Goal: Information Seeking & Learning: Learn about a topic

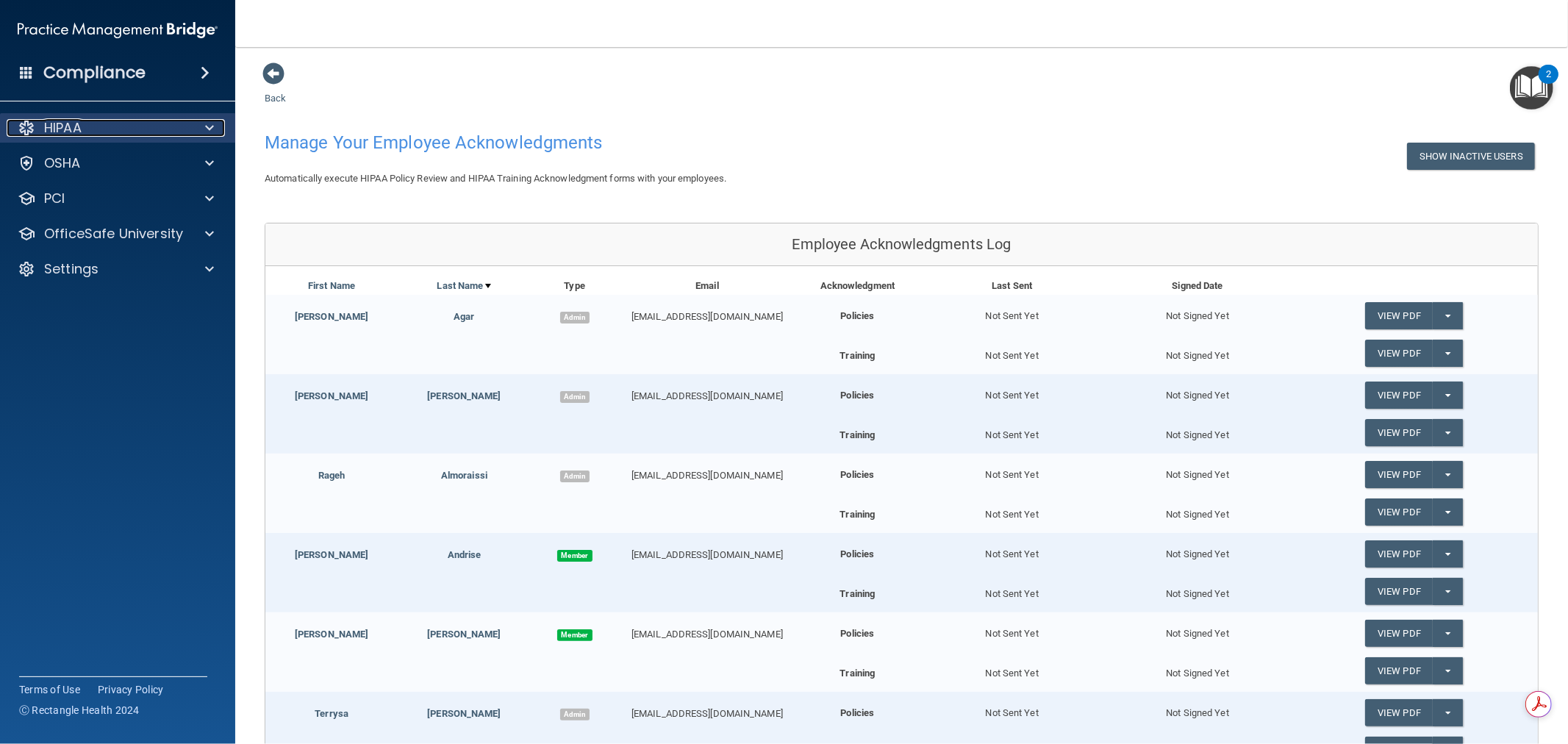
click at [213, 120] on span at bounding box center [209, 128] width 9 height 18
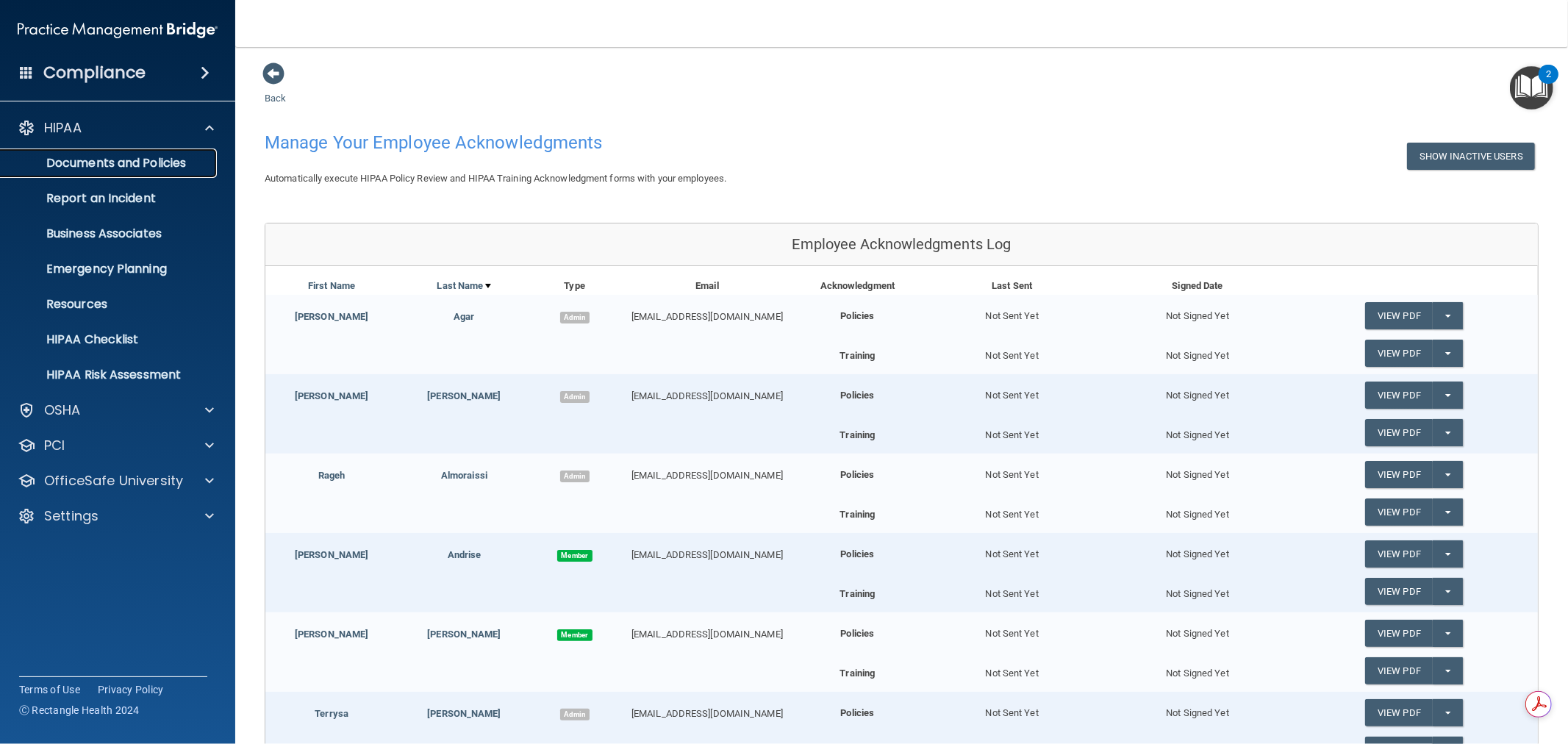
click at [151, 170] on p "Documents and Policies" at bounding box center [110, 163] width 200 height 15
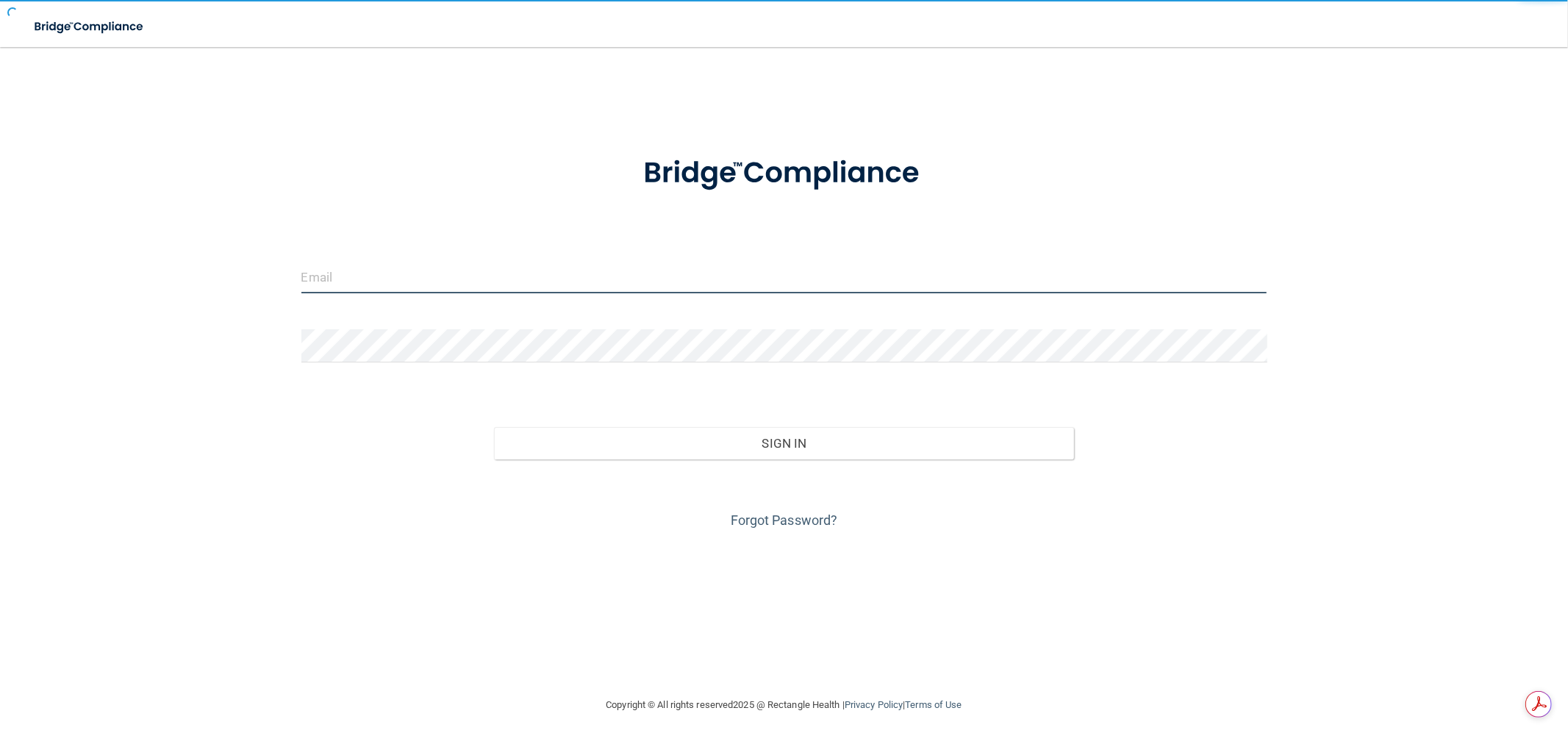
type input "[EMAIL_ADDRESS][DOMAIN_NAME]"
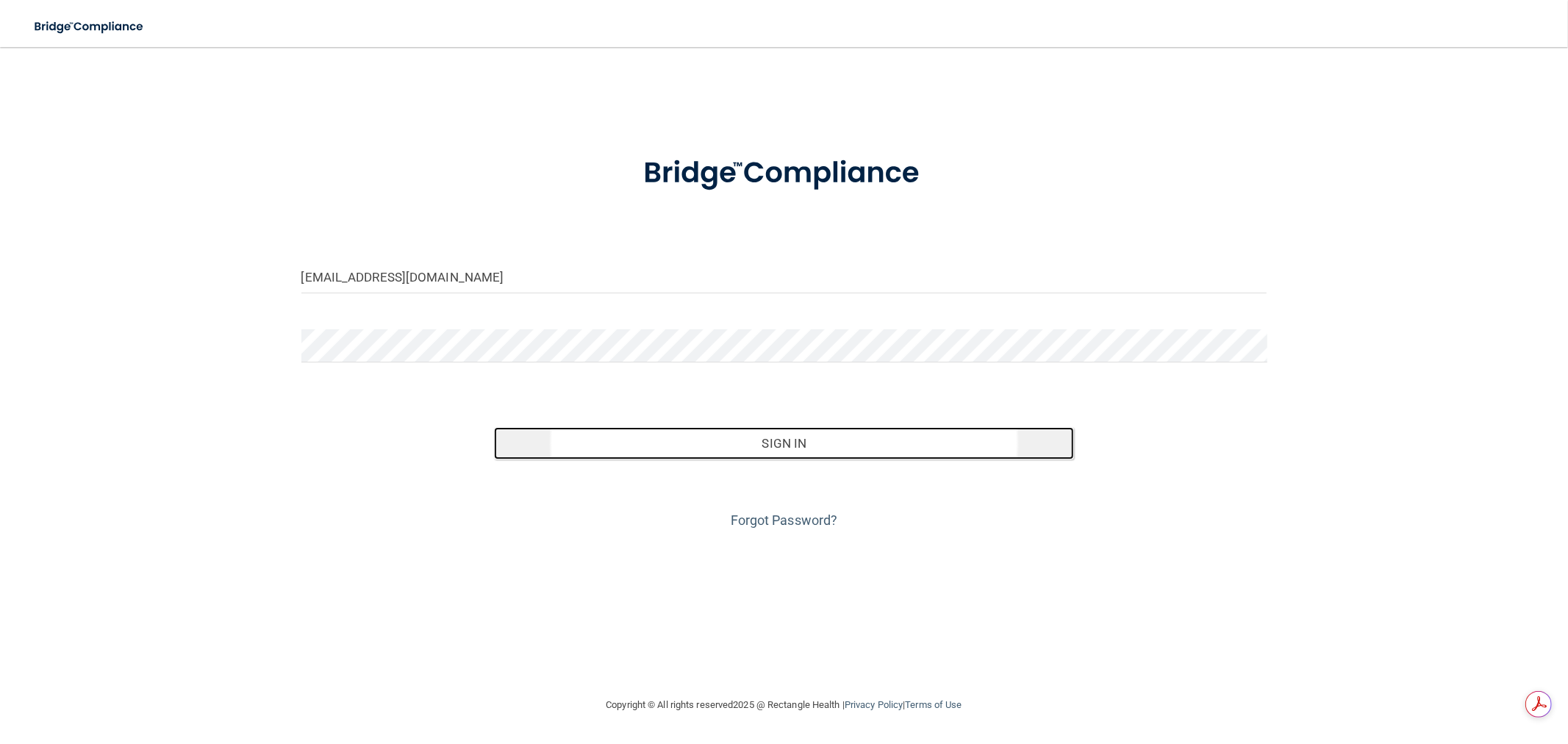
click at [772, 448] on button "Sign In" at bounding box center [783, 443] width 580 height 33
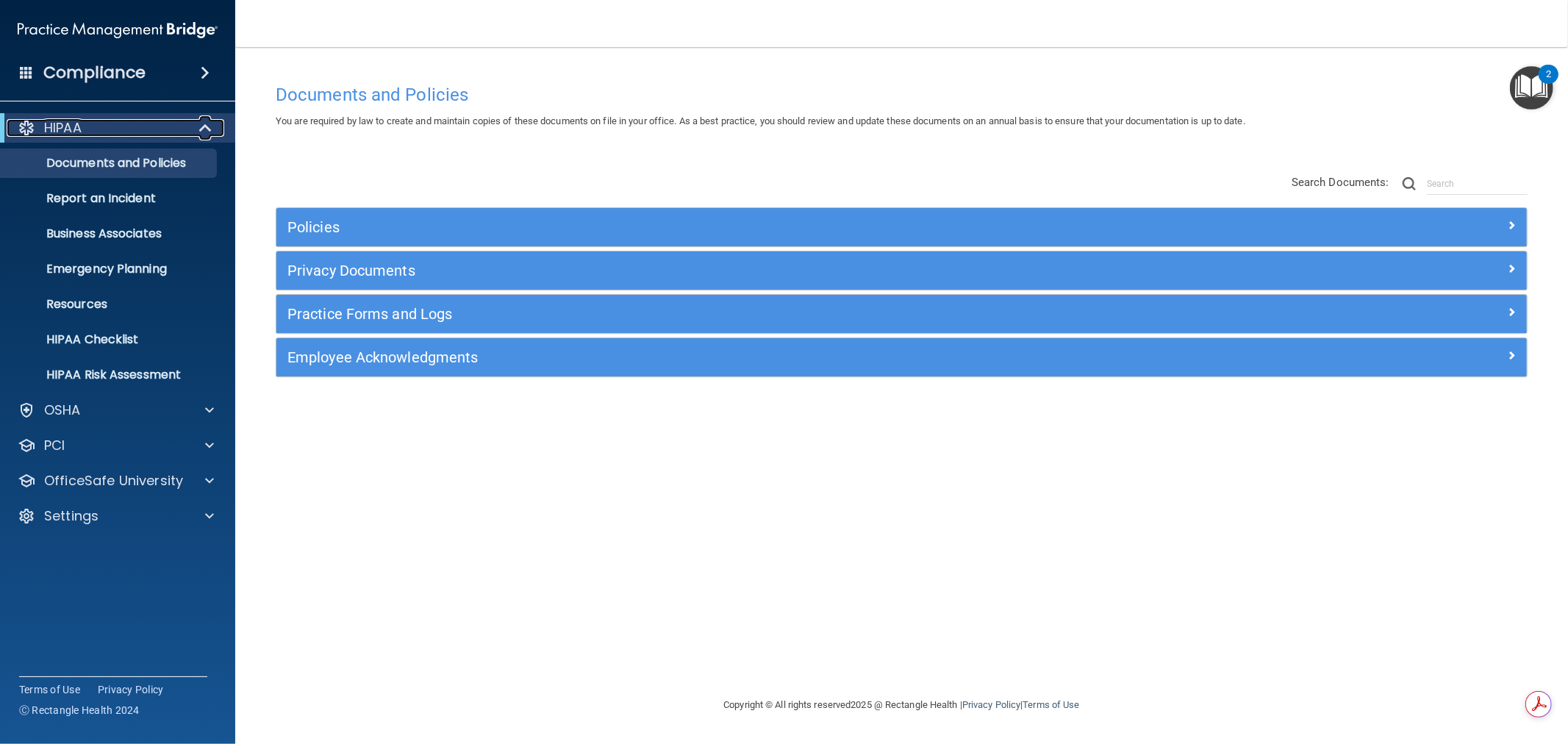
click at [207, 130] on span at bounding box center [206, 128] width 13 height 18
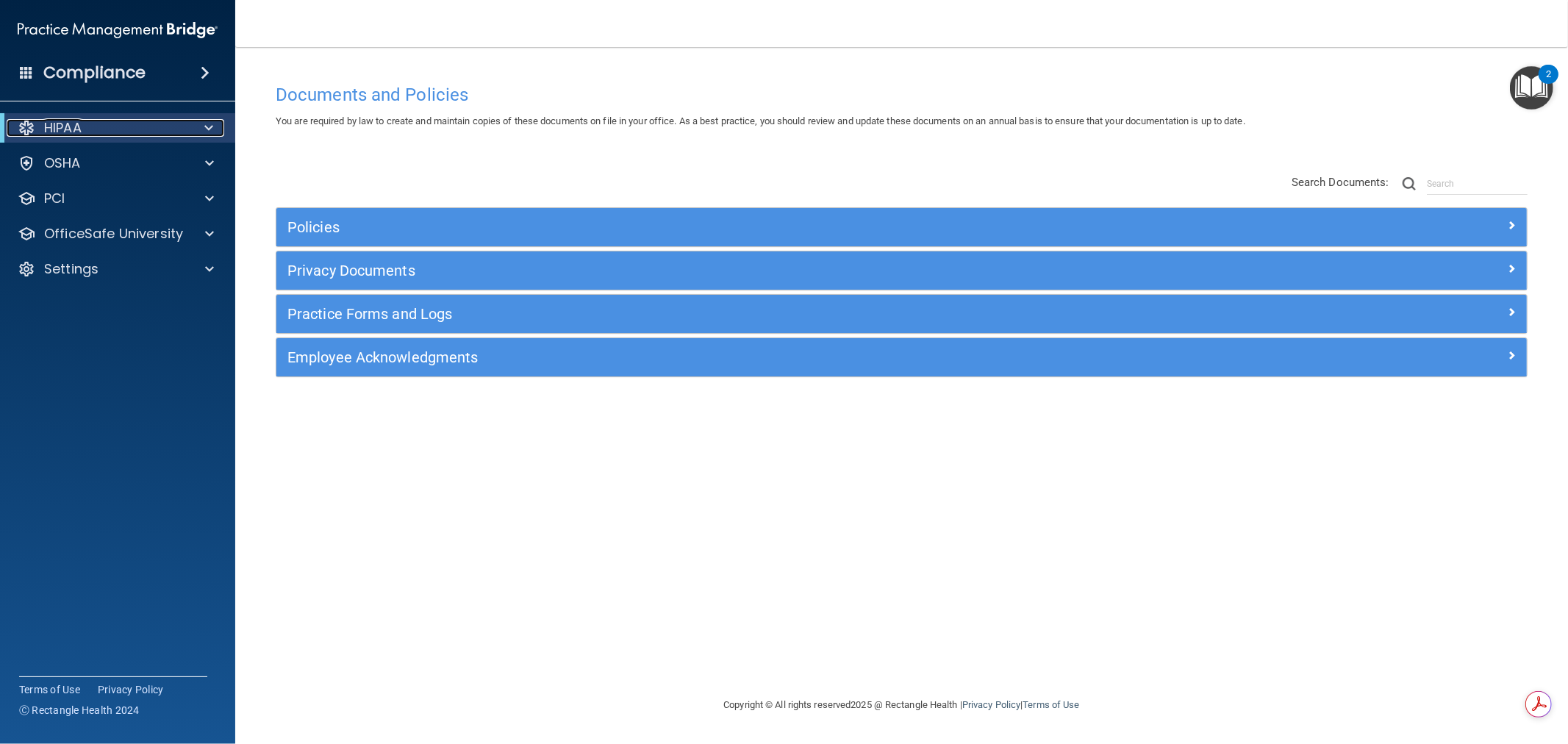
click at [207, 125] on span at bounding box center [208, 128] width 9 height 18
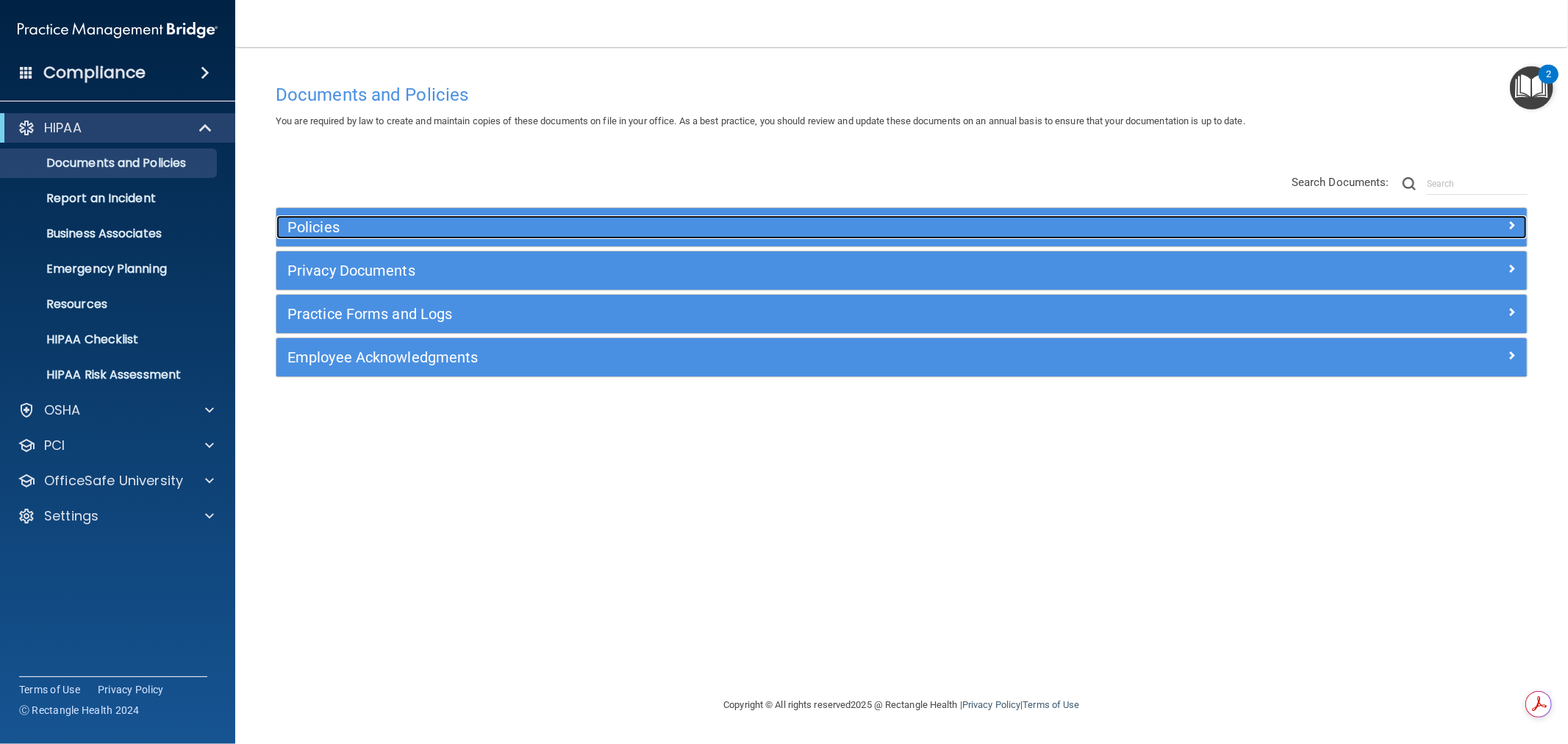
click at [700, 221] on h5 "Policies" at bounding box center [745, 227] width 915 height 16
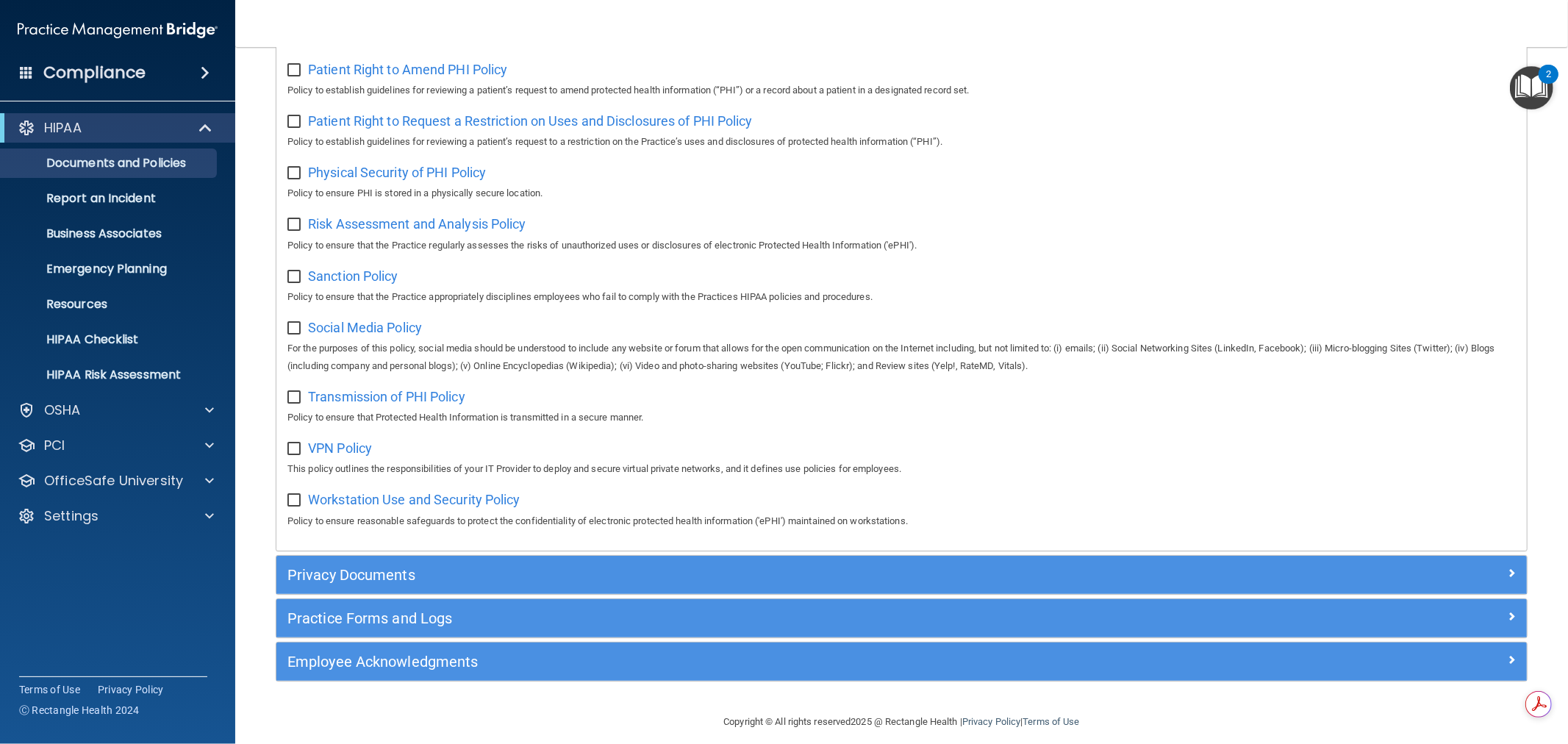
scroll to position [887, 0]
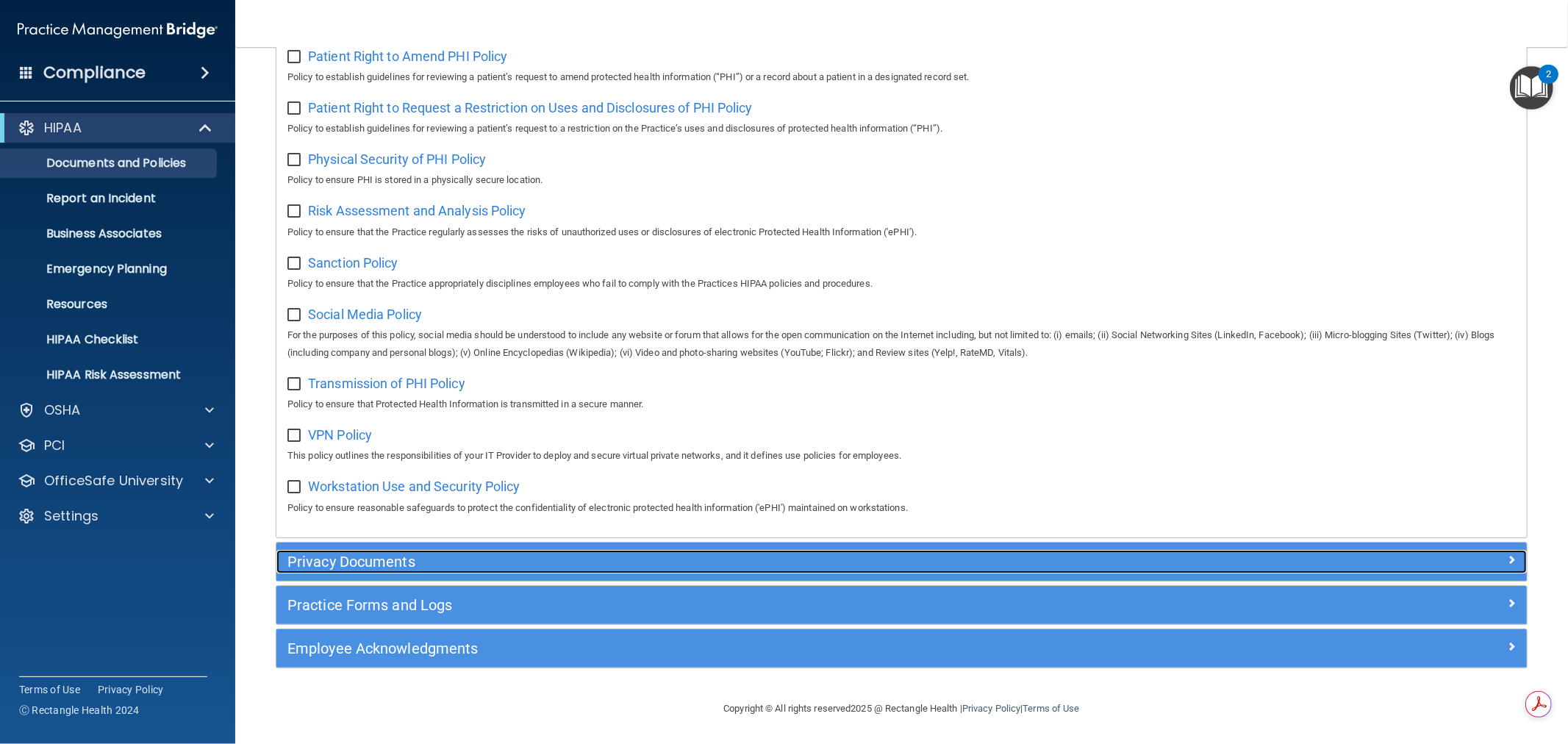
click at [421, 555] on h5 "Privacy Documents" at bounding box center [745, 561] width 915 height 16
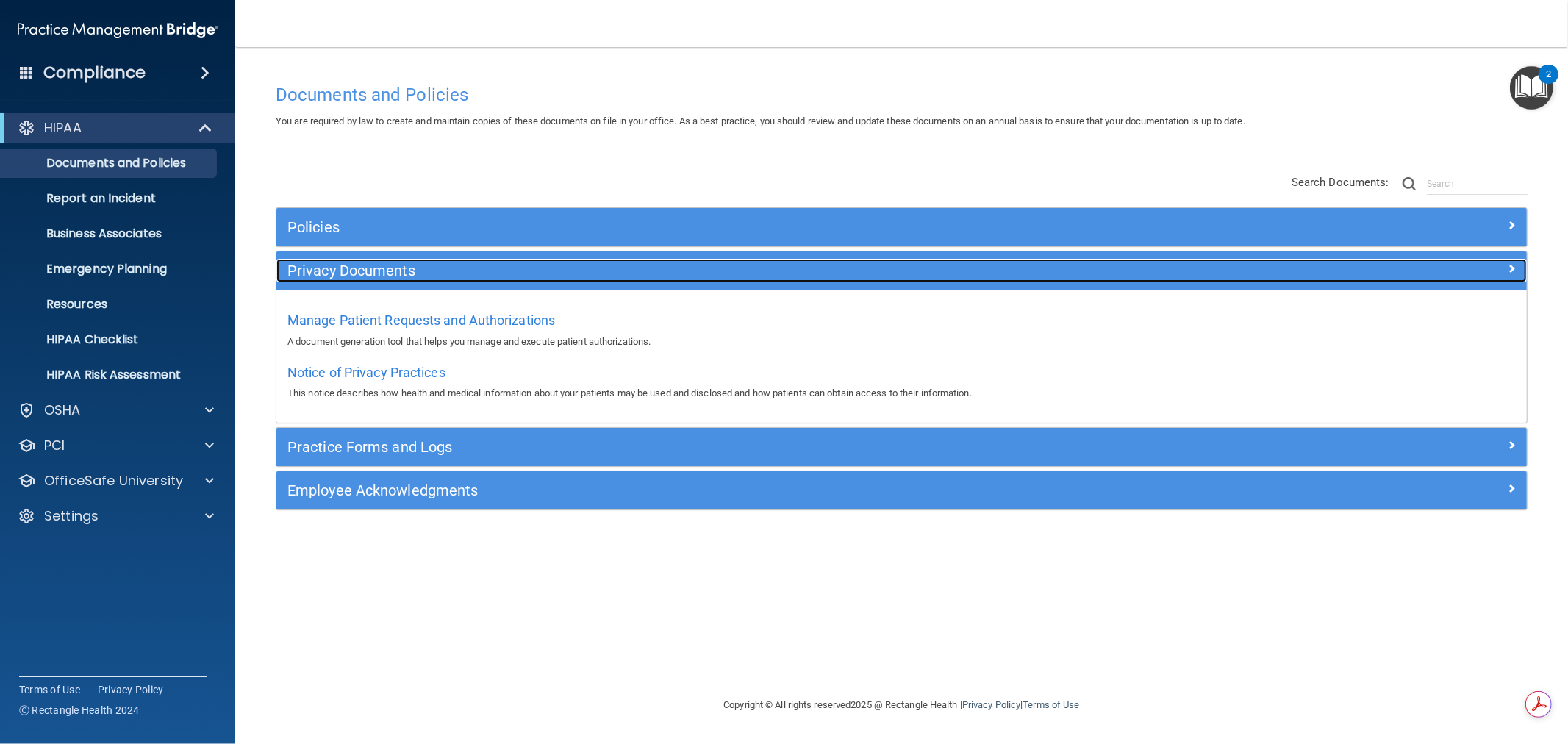
scroll to position [0, 0]
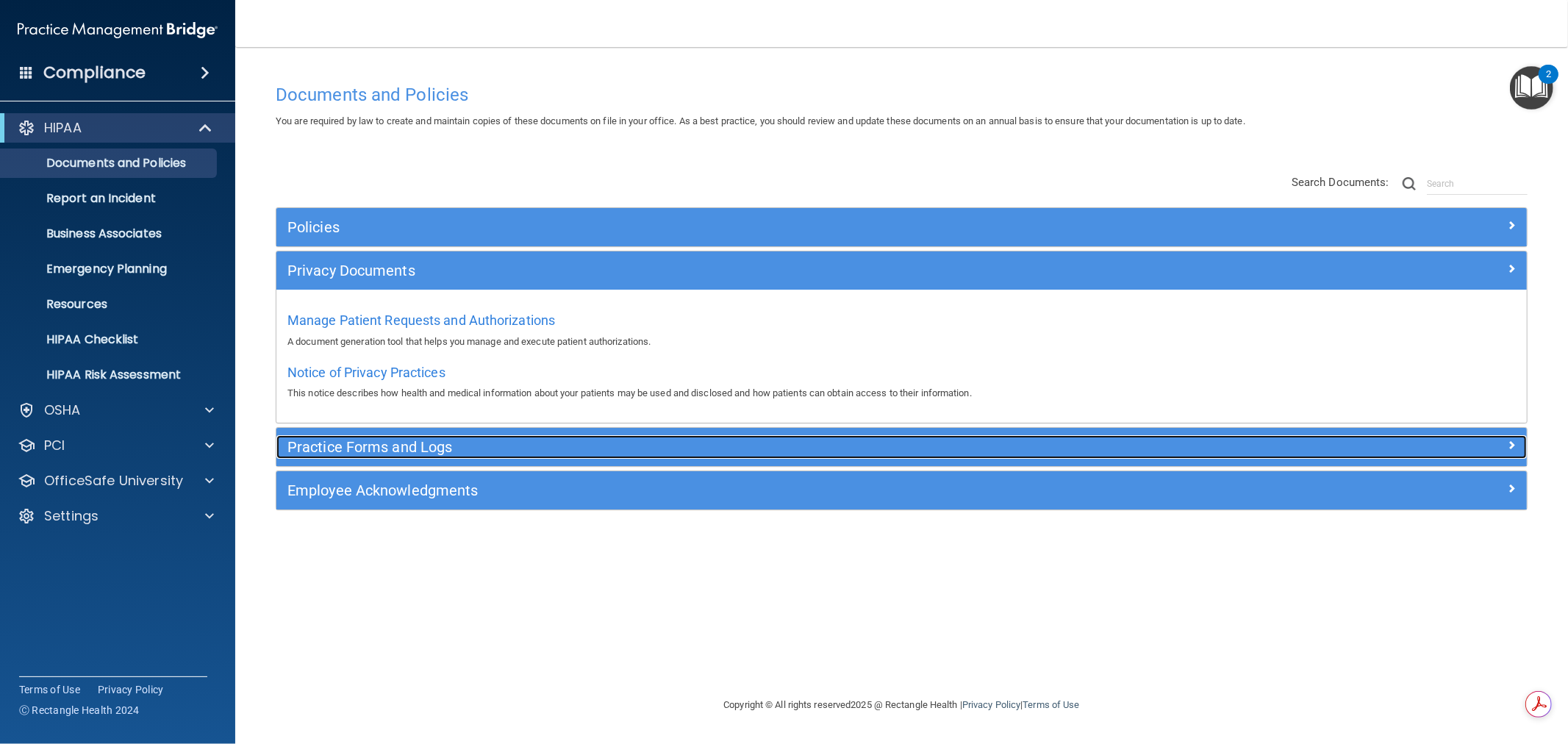
click at [595, 443] on h5 "Practice Forms and Logs" at bounding box center [745, 447] width 915 height 16
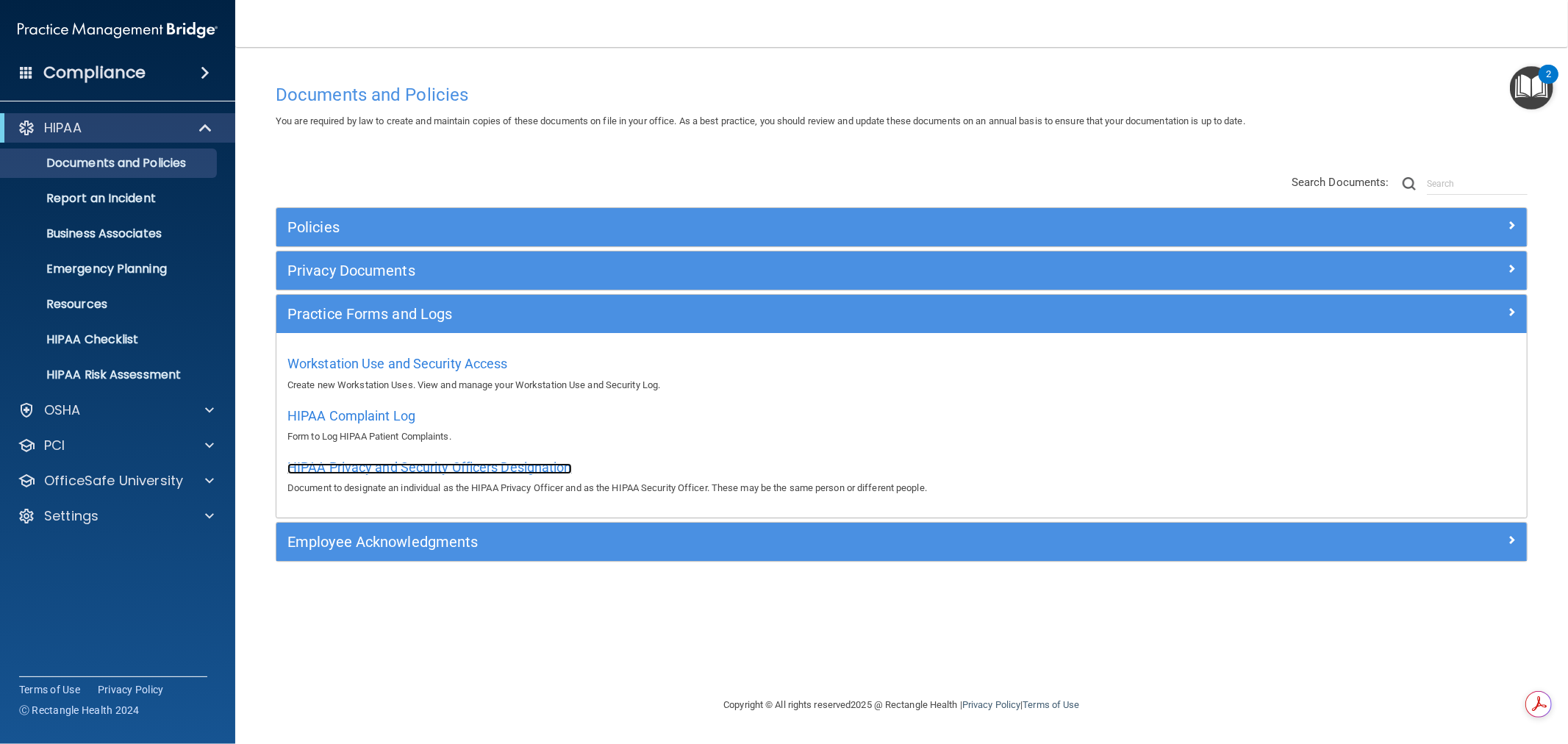
click at [514, 467] on span "HIPAA Privacy and Security Officers Designation" at bounding box center [430, 467] width 284 height 16
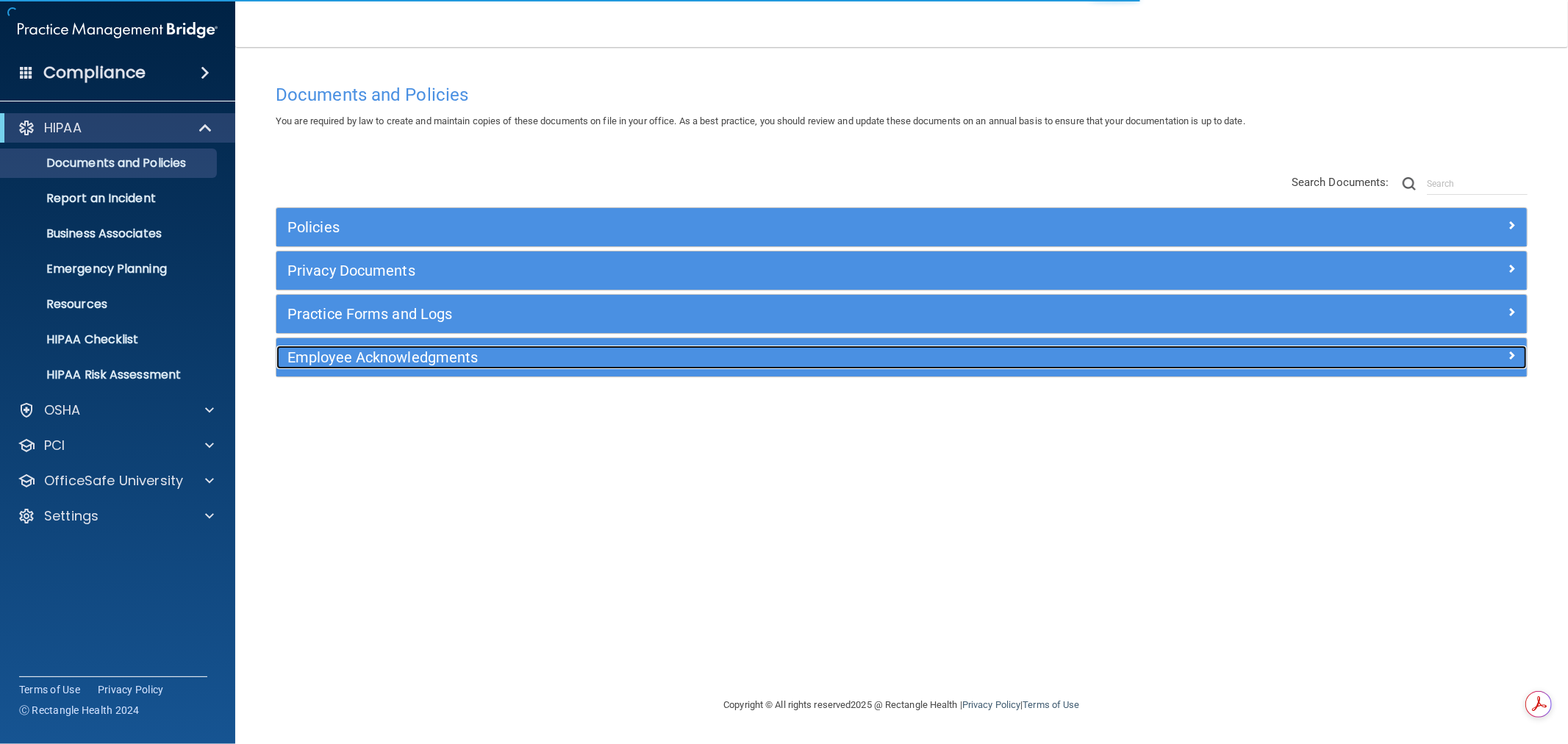
click at [398, 362] on h5 "Employee Acknowledgments" at bounding box center [745, 358] width 915 height 16
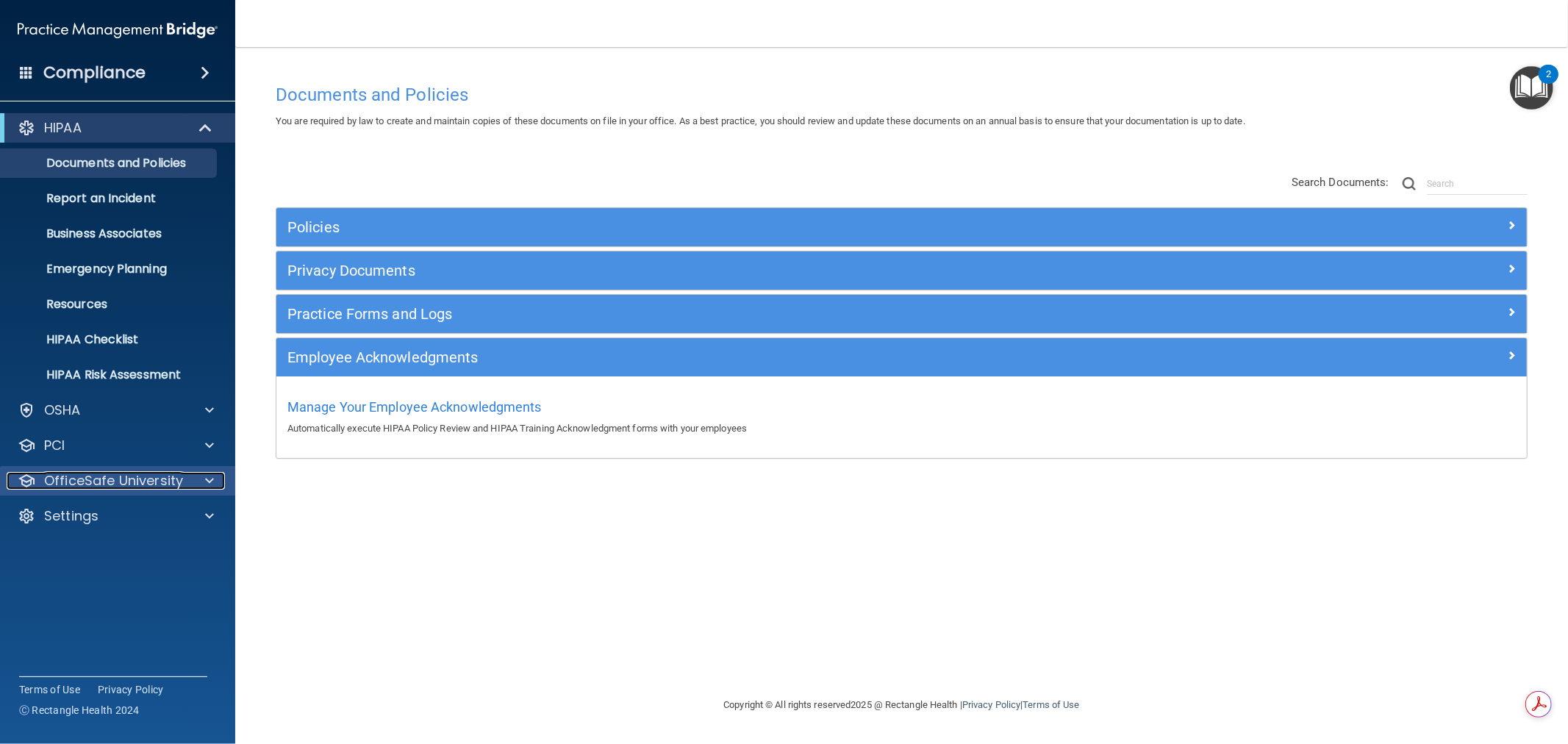
click at [206, 482] on span at bounding box center [209, 481] width 9 height 18
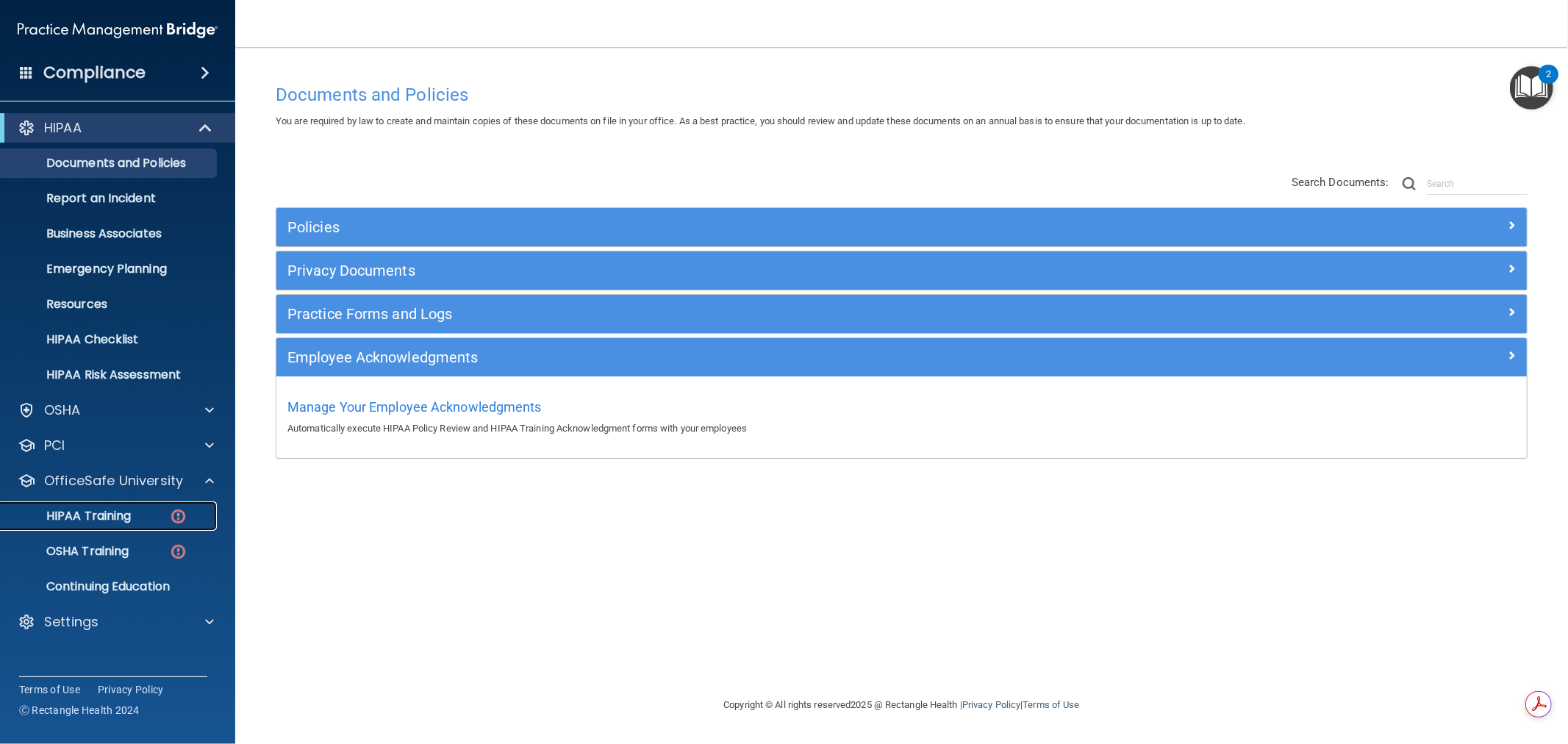
click at [105, 516] on p "HIPAA Training" at bounding box center [70, 516] width 121 height 15
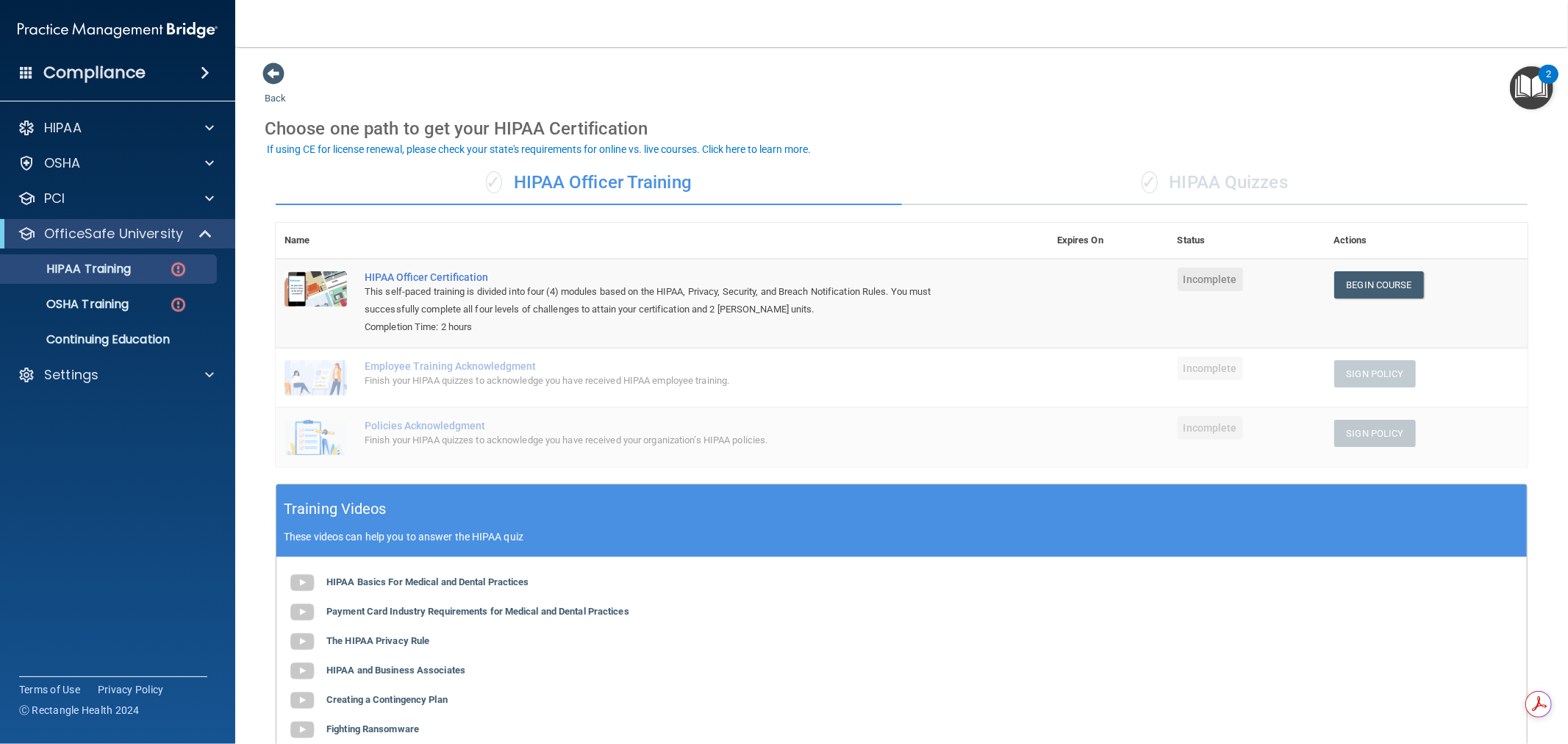
drag, startPoint x: 708, startPoint y: 179, endPoint x: 517, endPoint y: 177, distance: 191.0
click at [517, 177] on div "✓ HIPAA Officer Training" at bounding box center [588, 183] width 626 height 44
drag, startPoint x: 439, startPoint y: 324, endPoint x: 482, endPoint y: 325, distance: 43.0
click at [482, 325] on div "Completion Time: 2 hours" at bounding box center [669, 327] width 610 height 18
drag, startPoint x: 716, startPoint y: 304, endPoint x: 795, endPoint y: 303, distance: 79.0
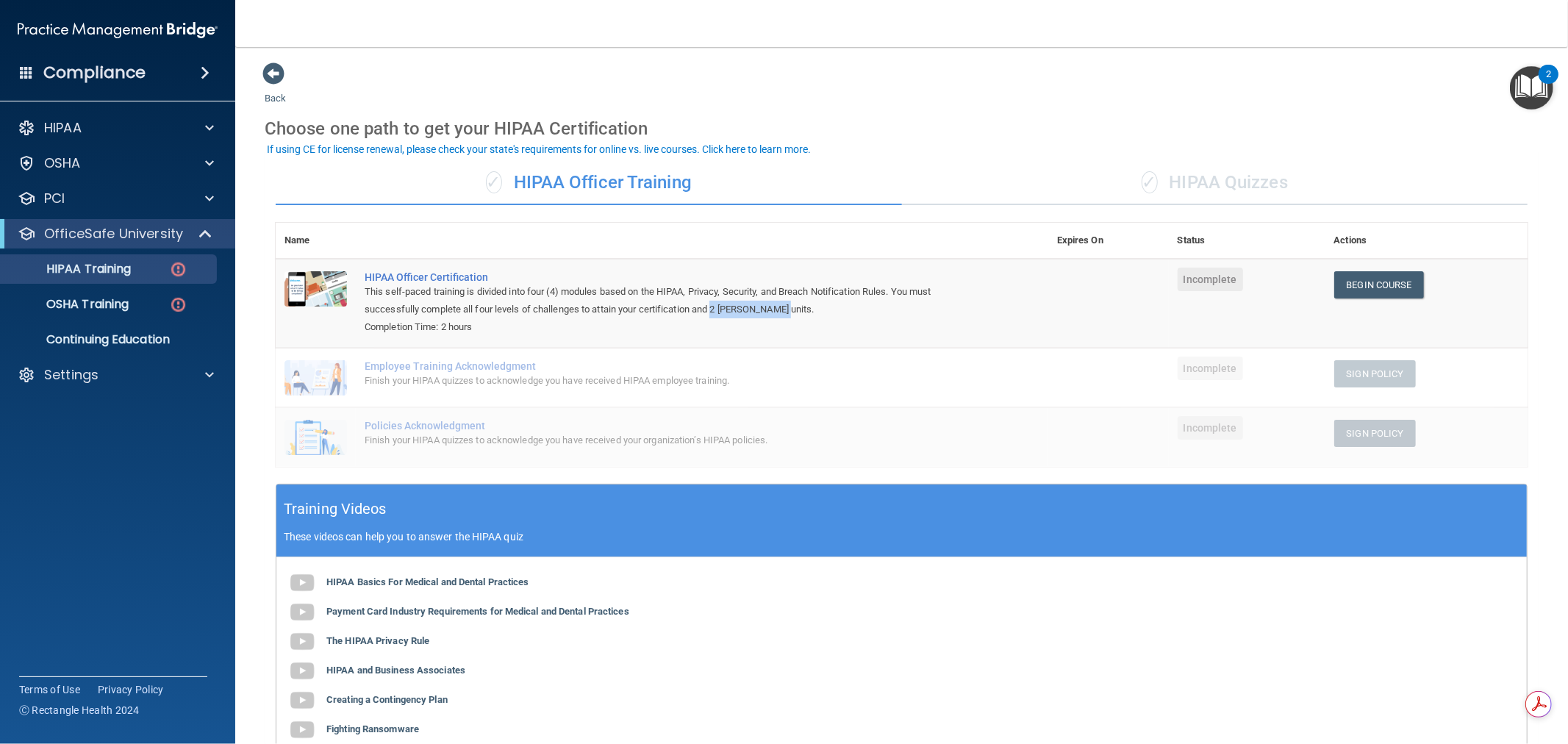
click at [795, 303] on div "This self-paced training is divided into four (4) modules based on the HIPAA, P…" at bounding box center [669, 301] width 610 height 36
click at [498, 370] on div "Employee Training Acknowledgment" at bounding box center [669, 367] width 610 height 12
drag, startPoint x: 451, startPoint y: 361, endPoint x: 549, endPoint y: 363, distance: 98.0
click at [549, 363] on div "Employee Training Acknowledgment" at bounding box center [669, 367] width 610 height 12
drag, startPoint x: 406, startPoint y: 424, endPoint x: 509, endPoint y: 428, distance: 103.1
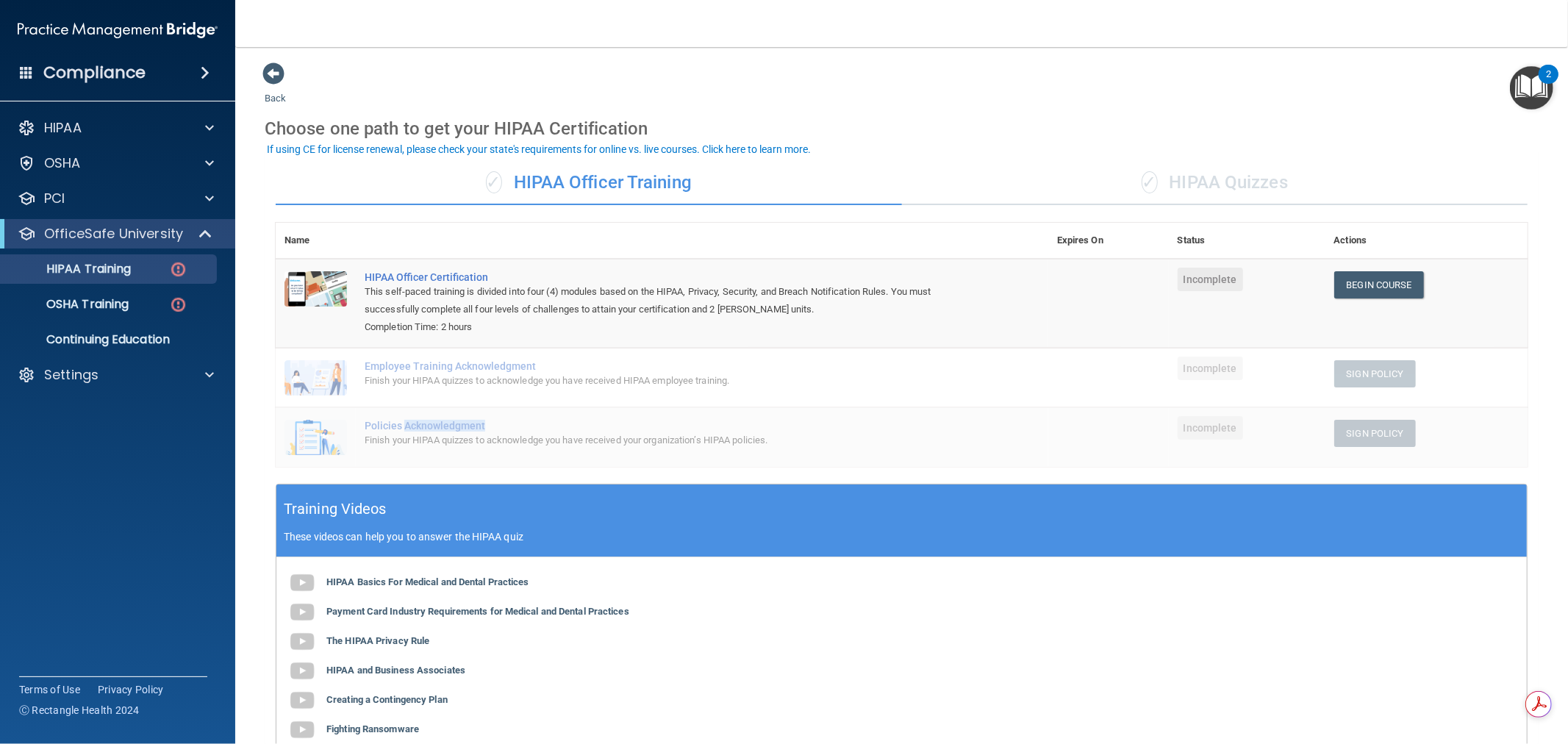
click at [508, 428] on div "Policies Acknowledgment" at bounding box center [669, 426] width 610 height 12
click at [1233, 186] on div "✓ HIPAA Quizzes" at bounding box center [1215, 183] width 626 height 44
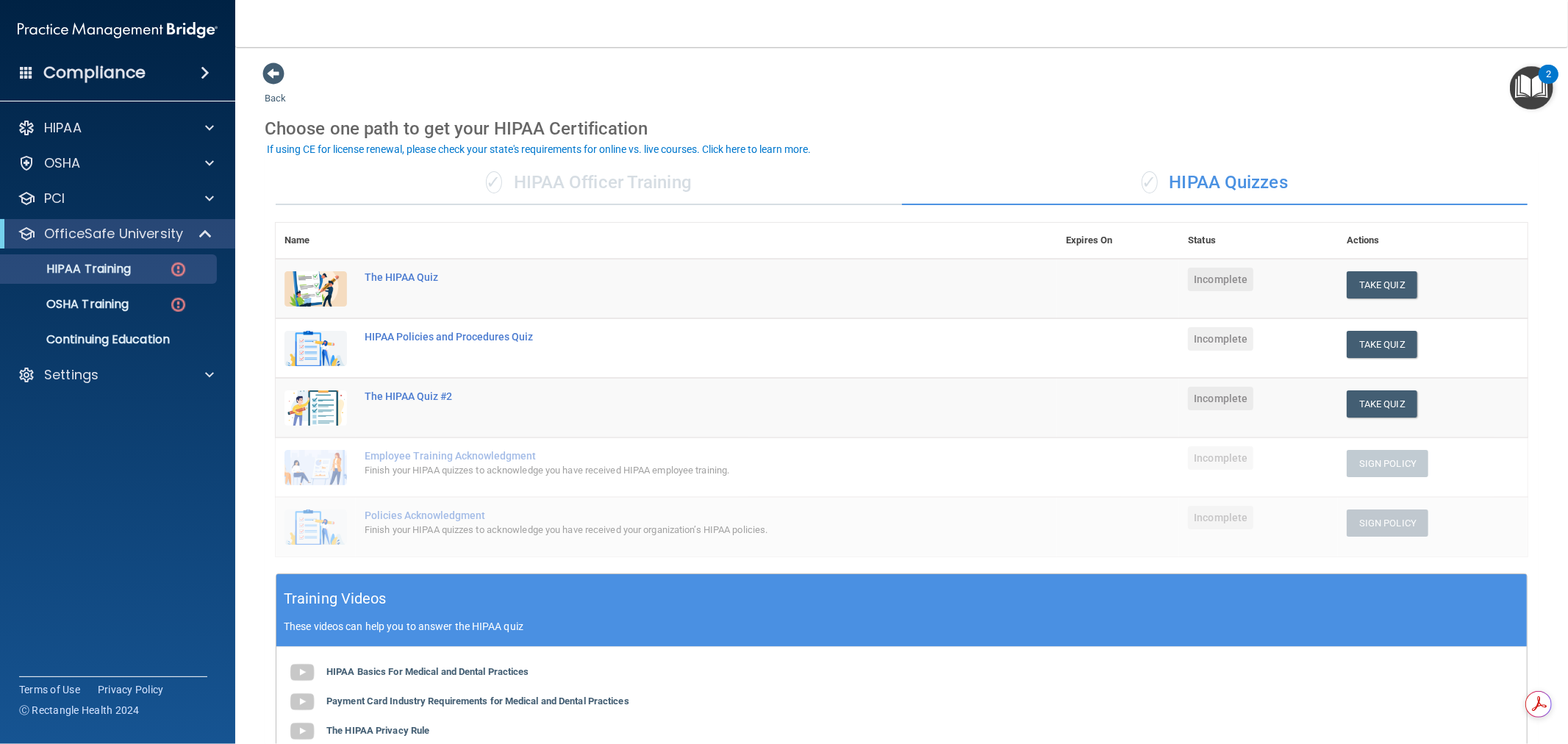
drag, startPoint x: 1302, startPoint y: 180, endPoint x: 1156, endPoint y: 186, distance: 146.1
click at [1156, 186] on div "✓ HIPAA Quizzes" at bounding box center [1215, 183] width 626 height 44
click at [531, 177] on div "✓ HIPAA Officer Training" at bounding box center [588, 183] width 626 height 44
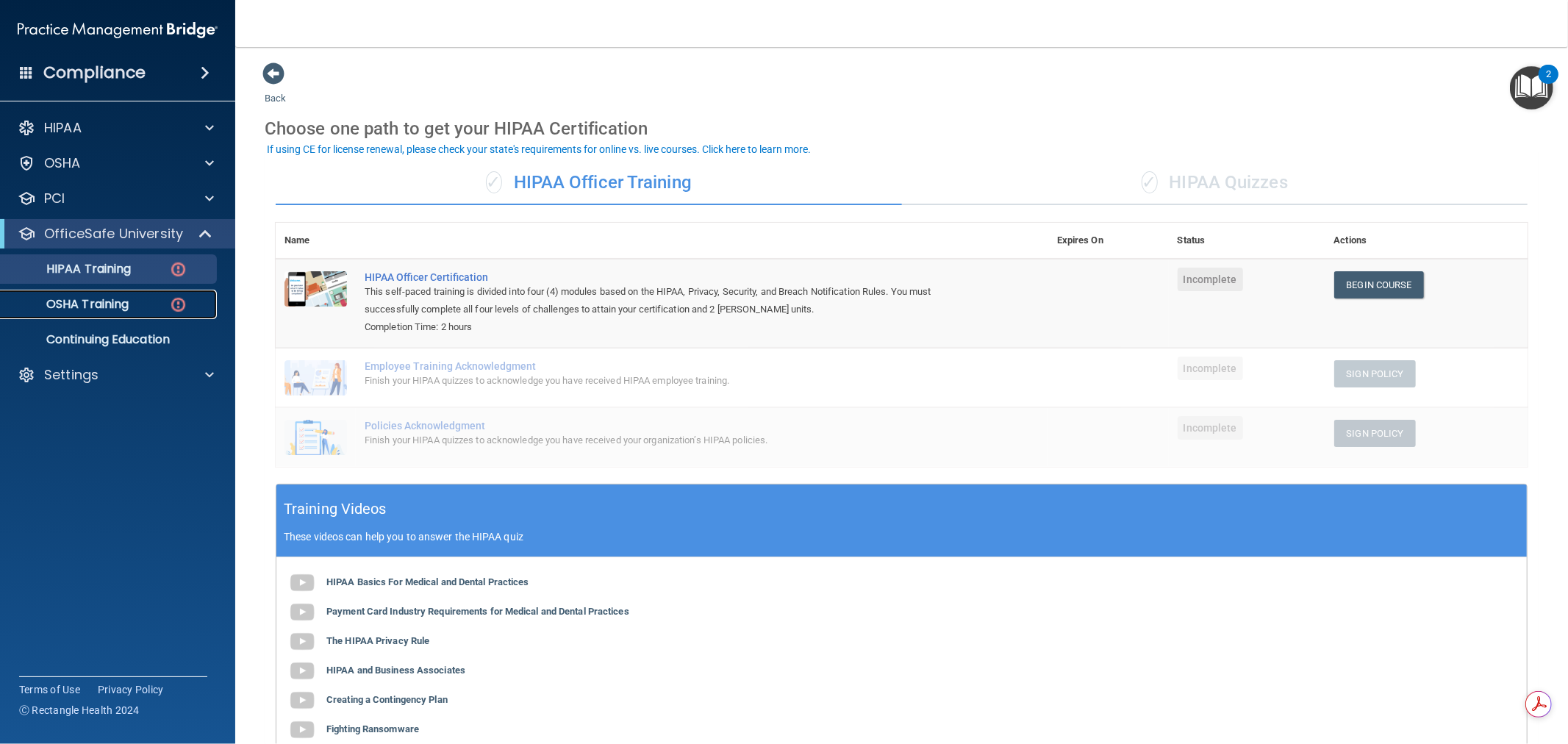
click at [114, 303] on p "OSHA Training" at bounding box center [69, 304] width 119 height 15
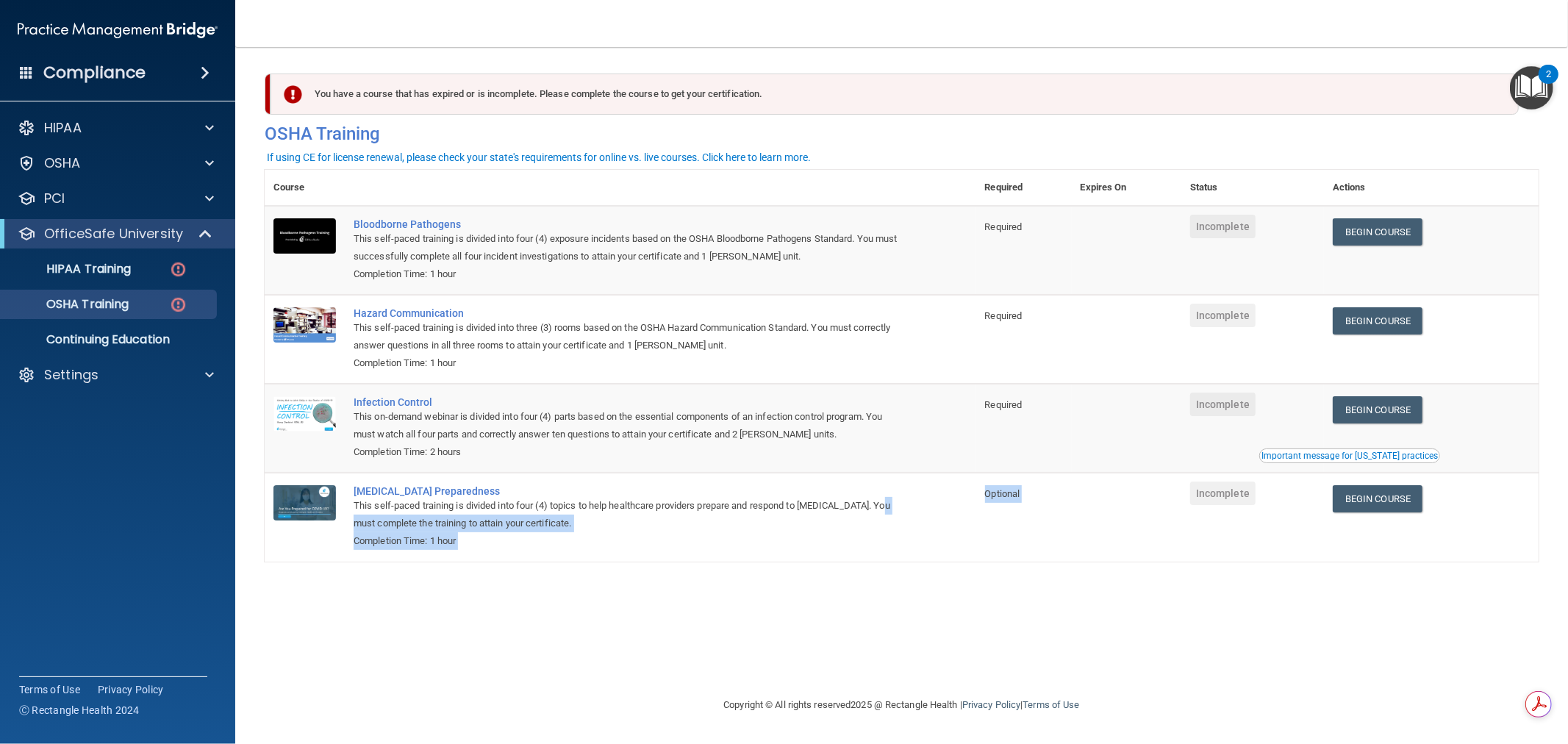
drag, startPoint x: 1091, startPoint y: 482, endPoint x: 976, endPoint y: 532, distance: 125.4
click at [959, 508] on tr "COVID-19 Preparedness This self-paced training is divided into four (4) topics …" at bounding box center [902, 517] width 1274 height 88
click at [979, 566] on div "You have a course that has expired or is incomplete. Please complete the course…" at bounding box center [902, 372] width 1274 height 620
drag, startPoint x: 708, startPoint y: 254, endPoint x: 772, endPoint y: 254, distance: 64.0
click at [772, 254] on div "This self-paced training is divided into four (4) exposure incidents based on t…" at bounding box center [628, 248] width 549 height 36
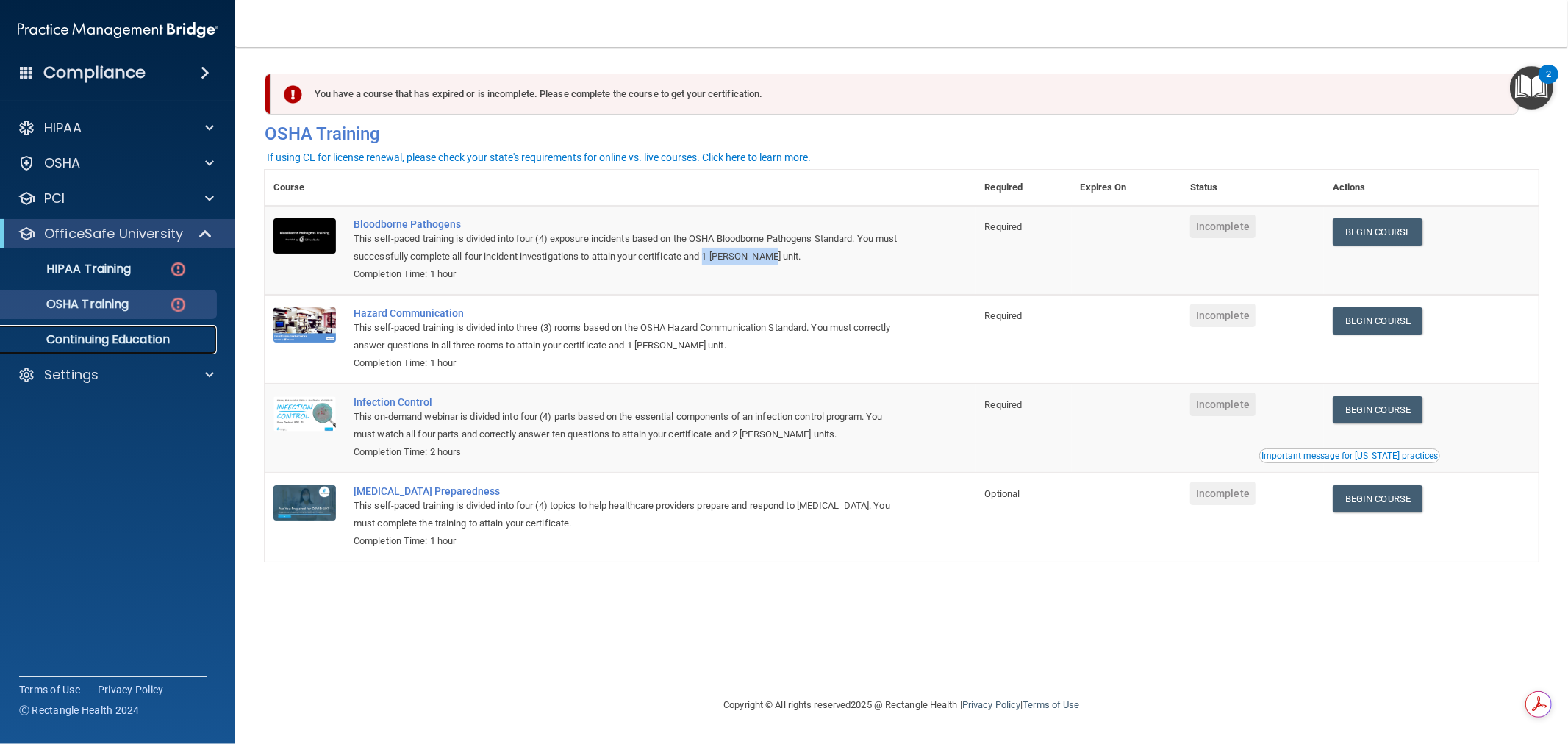
click at [133, 339] on p "Continuing Education" at bounding box center [110, 339] width 200 height 15
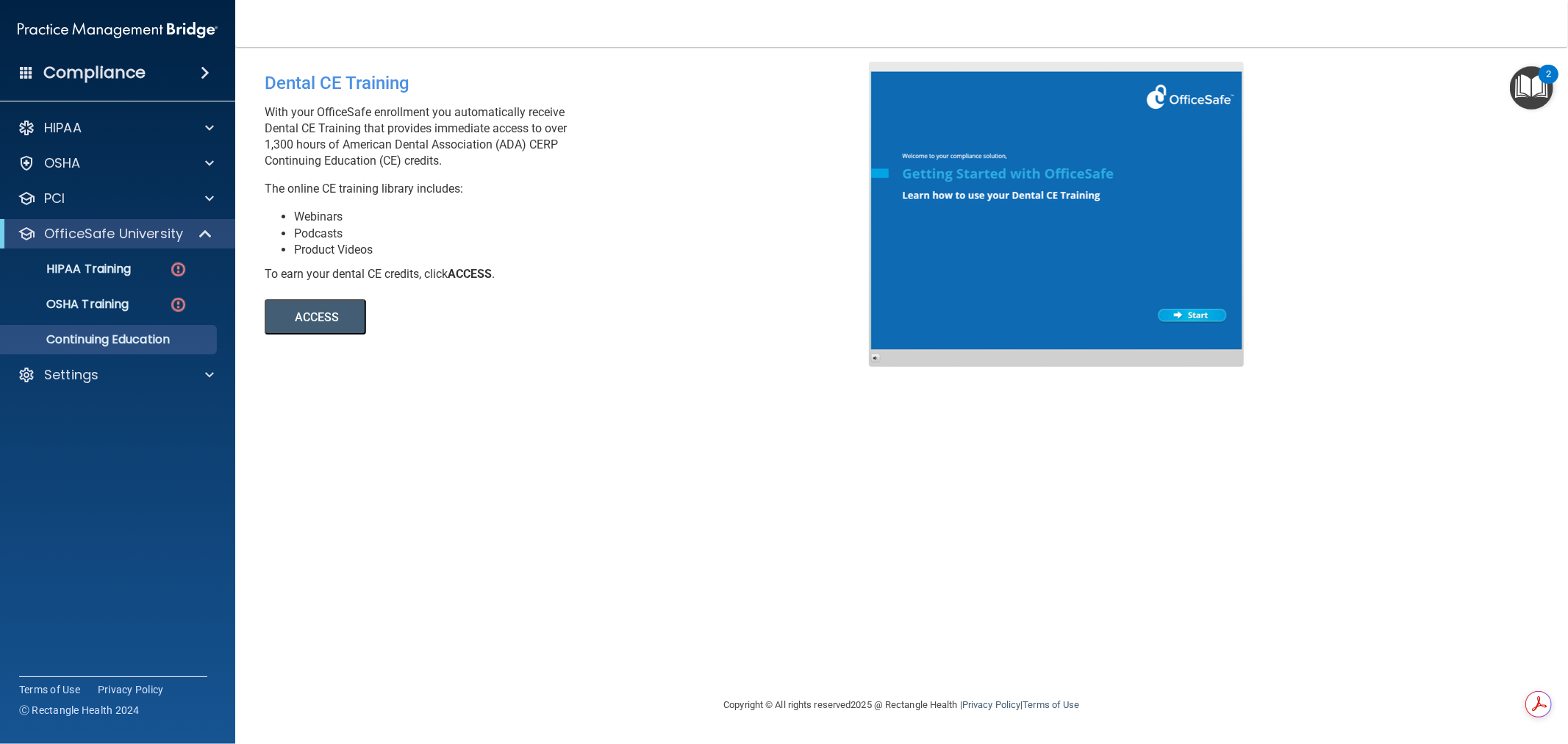
click at [328, 320] on button "ACCESS" at bounding box center [315, 317] width 102 height 36
click at [200, 228] on span at bounding box center [206, 234] width 13 height 18
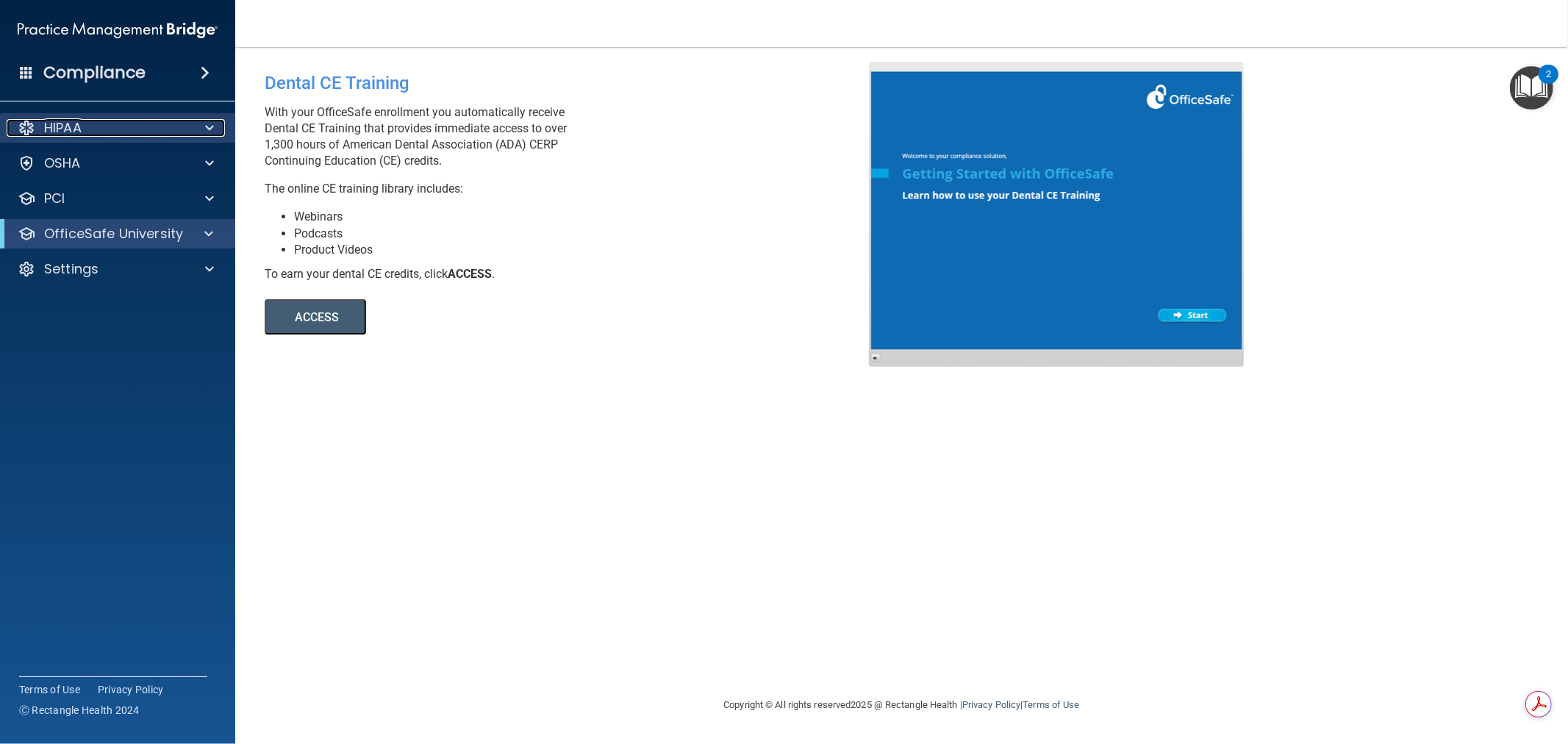
click at [211, 123] on span at bounding box center [209, 128] width 9 height 18
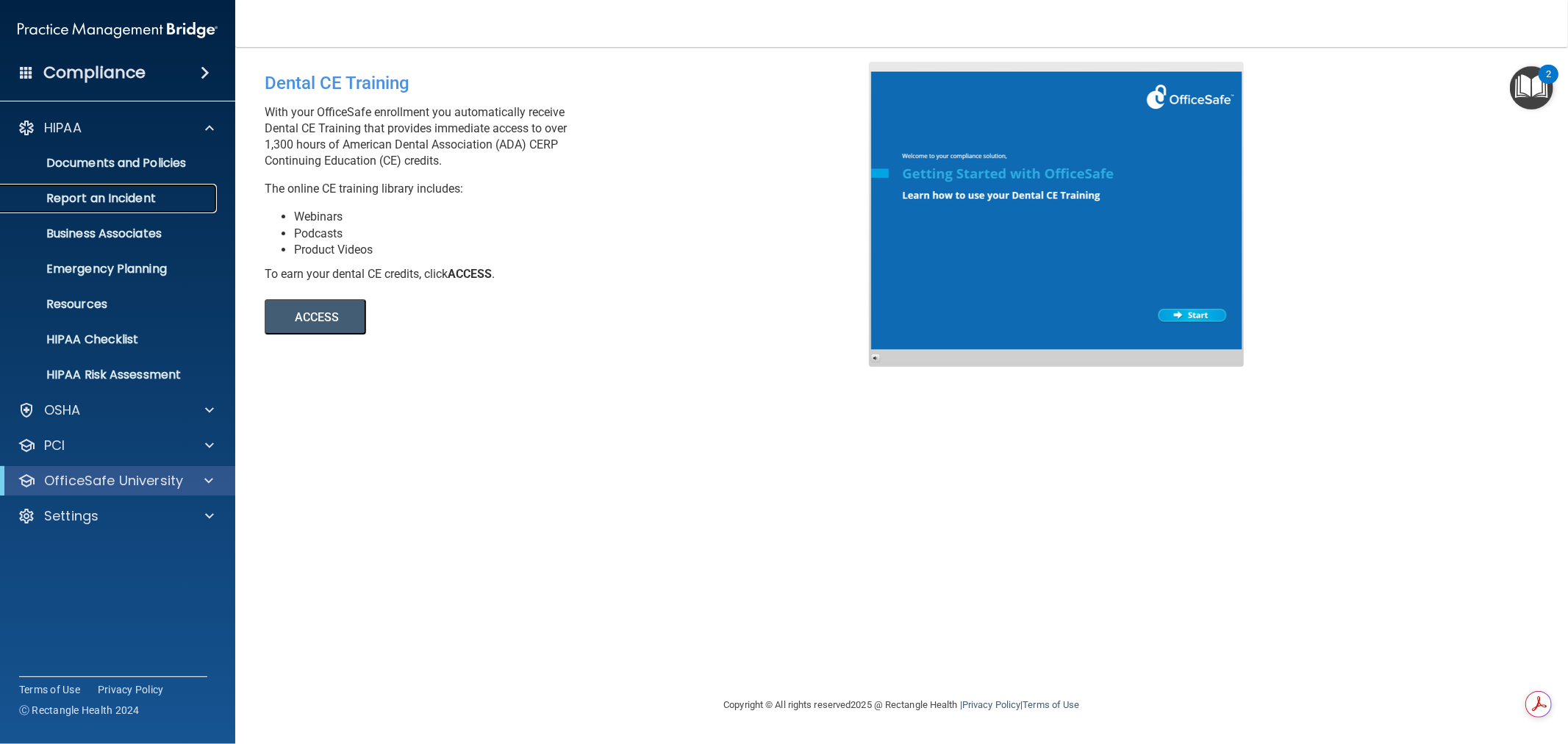
click at [105, 203] on p "Report an Incident" at bounding box center [110, 199] width 200 height 15
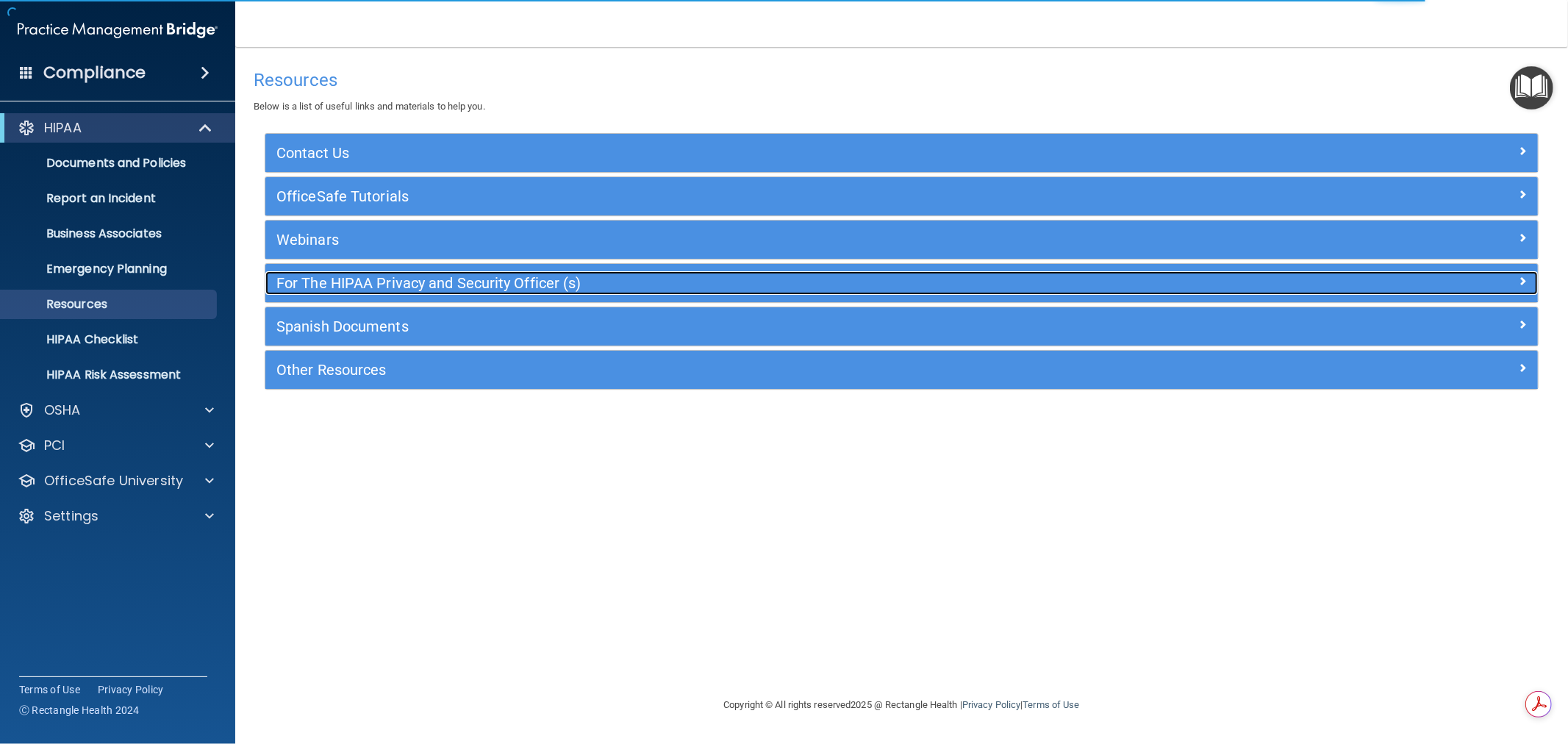
click at [394, 284] on h5 "For The HIPAA Privacy and Security Officer (s)" at bounding box center [743, 283] width 932 height 16
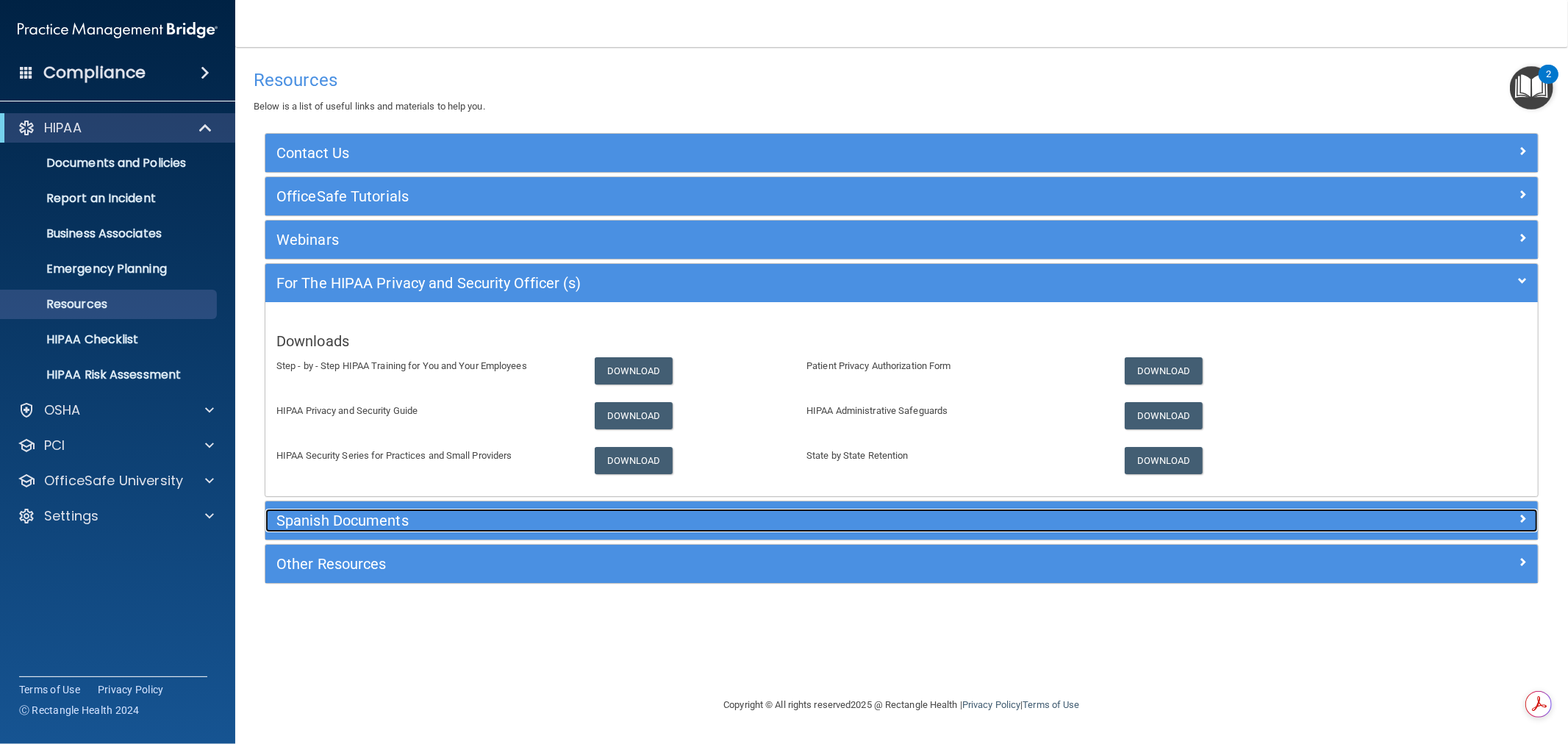
click at [379, 521] on h5 "Spanish Documents" at bounding box center [743, 521] width 932 height 16
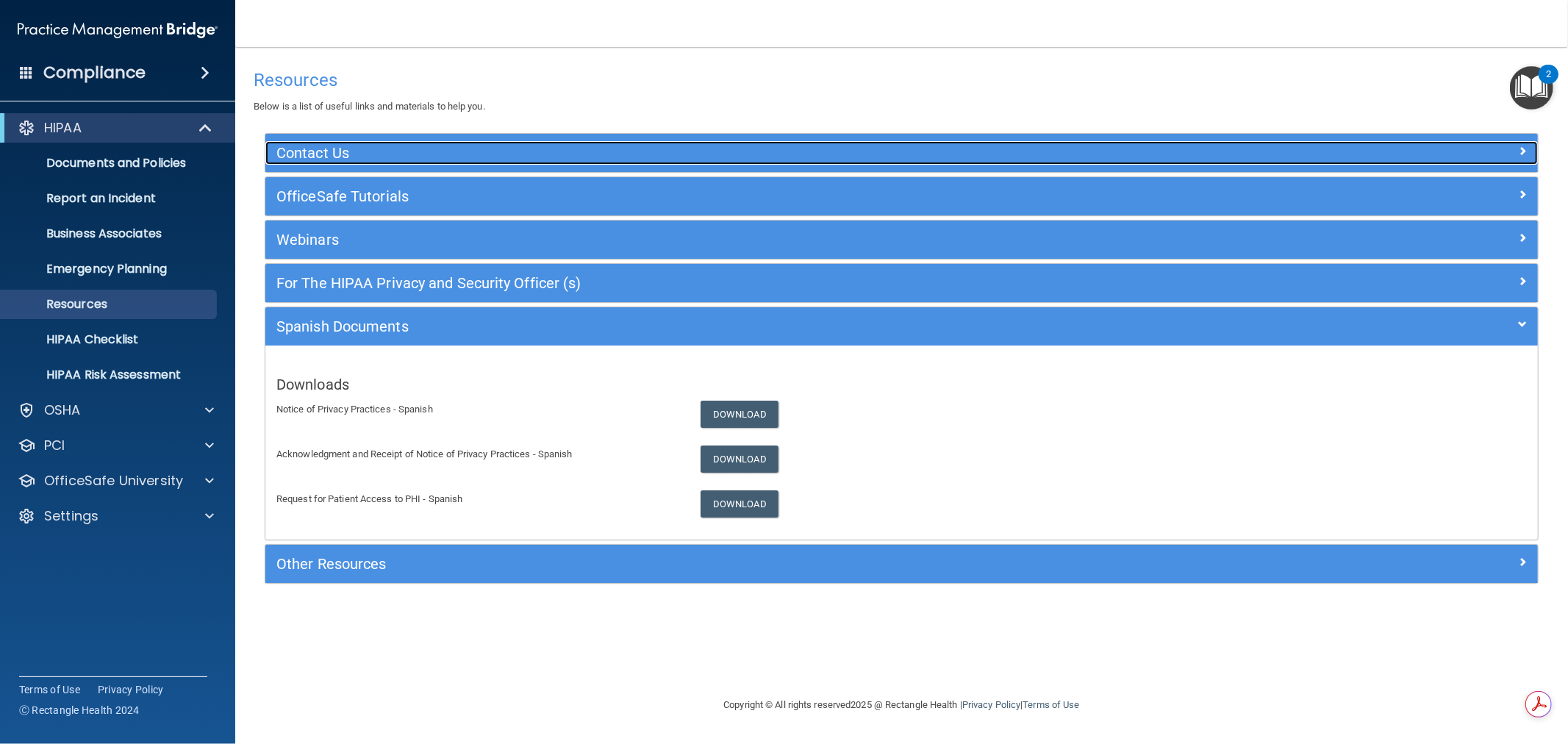
click at [381, 147] on h5 "Contact Us" at bounding box center [743, 153] width 932 height 16
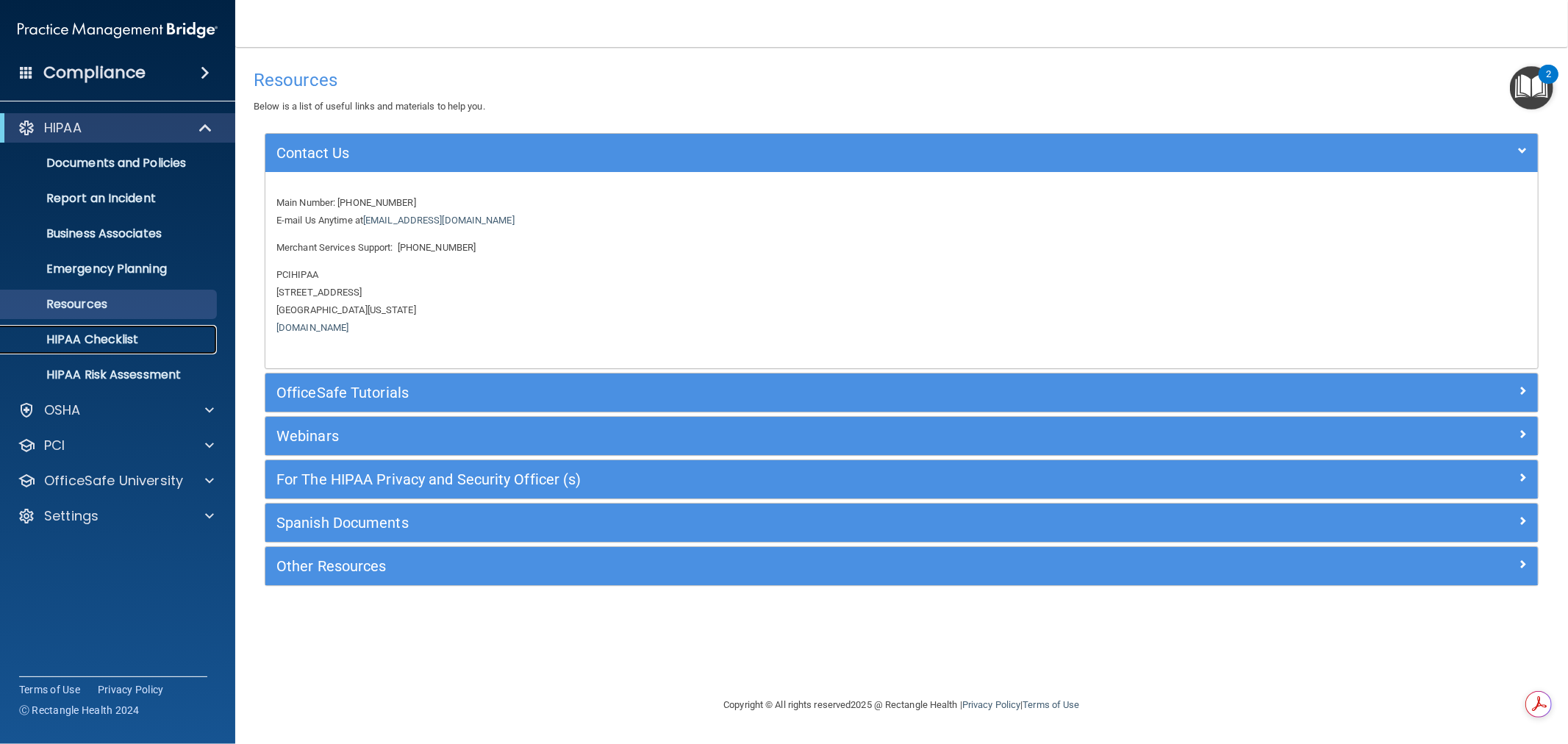
click at [114, 344] on p "HIPAA Checklist" at bounding box center [110, 339] width 200 height 15
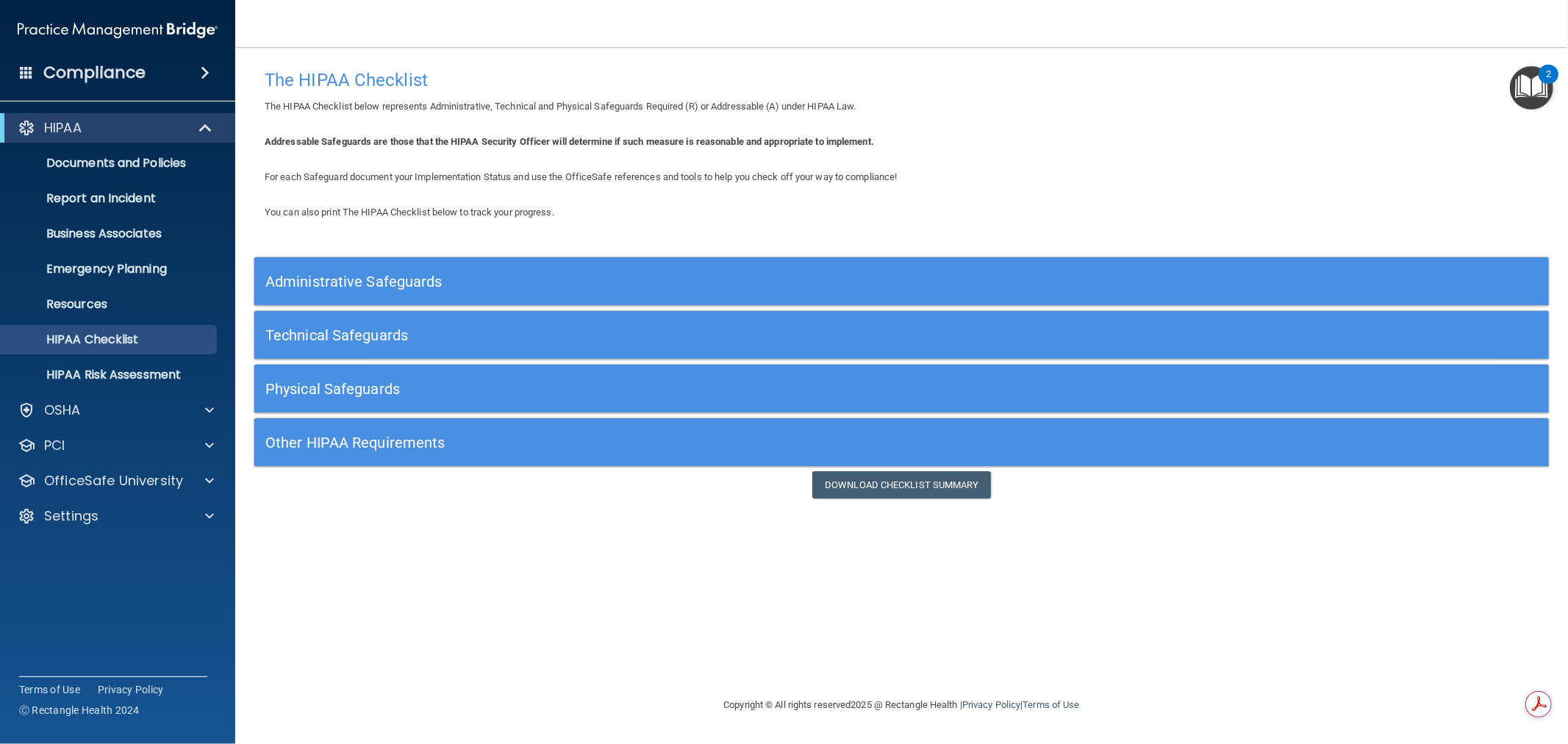
click at [344, 387] on h5 "Physical Safeguards" at bounding box center [740, 389] width 949 height 16
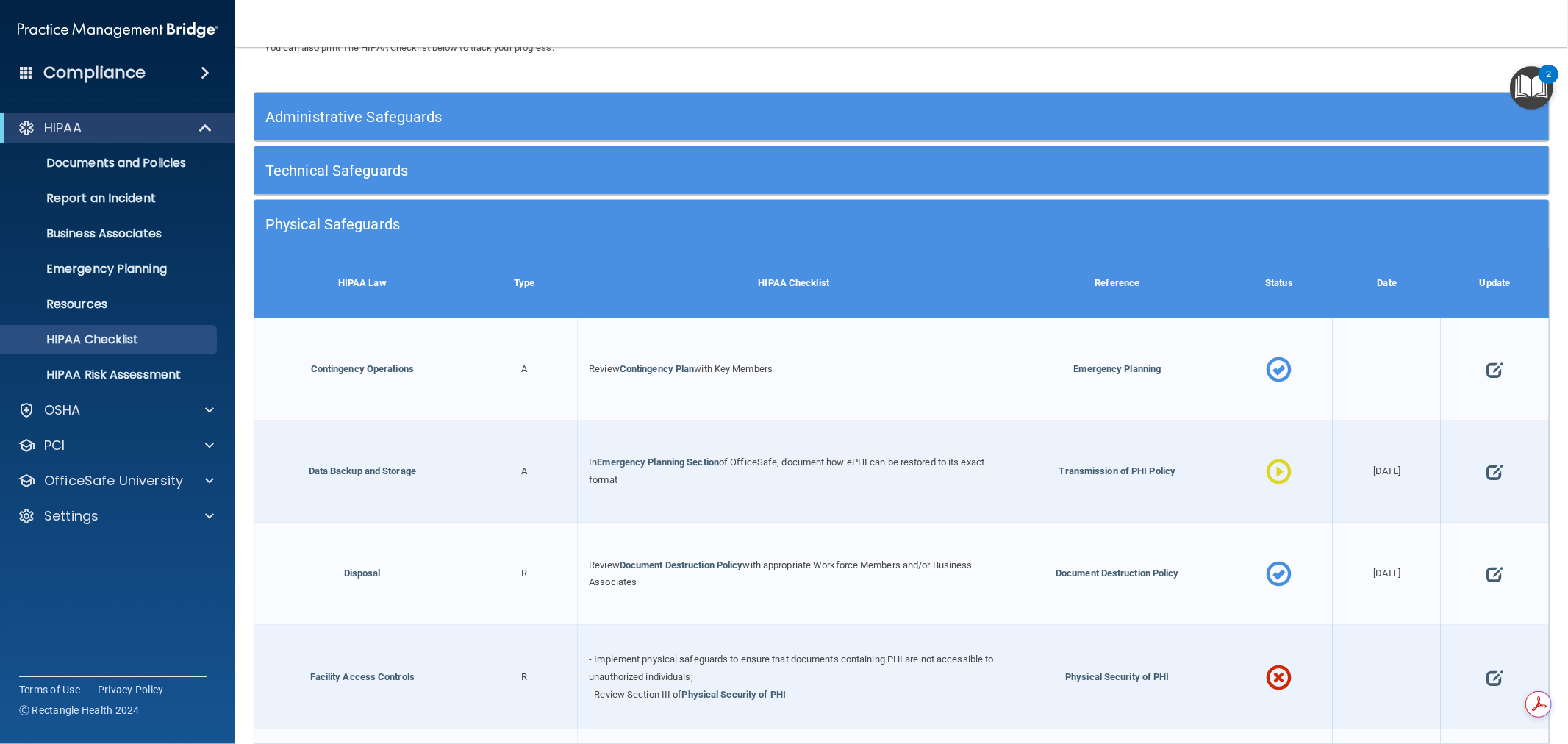
scroll to position [163, 0]
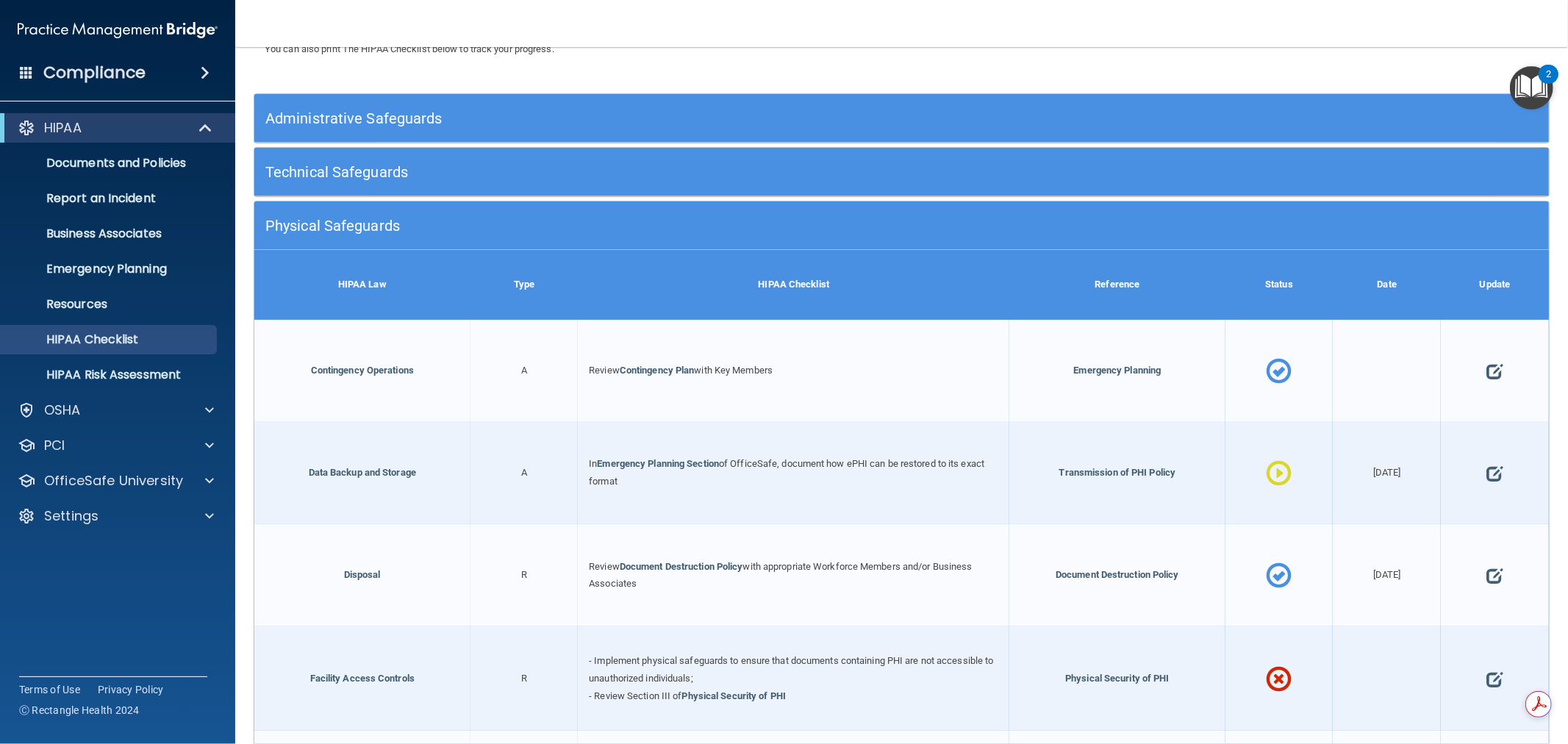
click at [377, 174] on h5 "Technical Safeguards" at bounding box center [740, 172] width 949 height 16
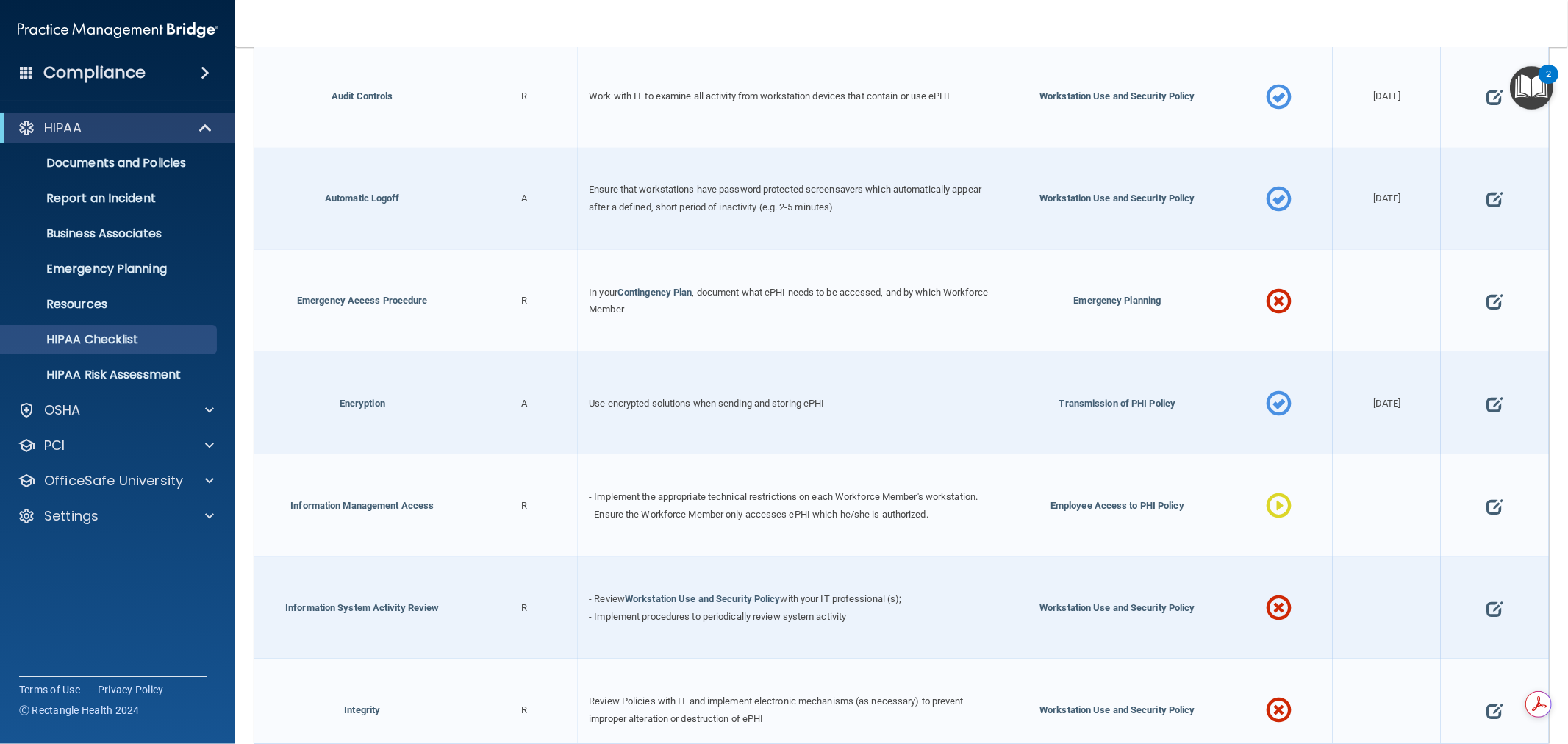
scroll to position [408, 0]
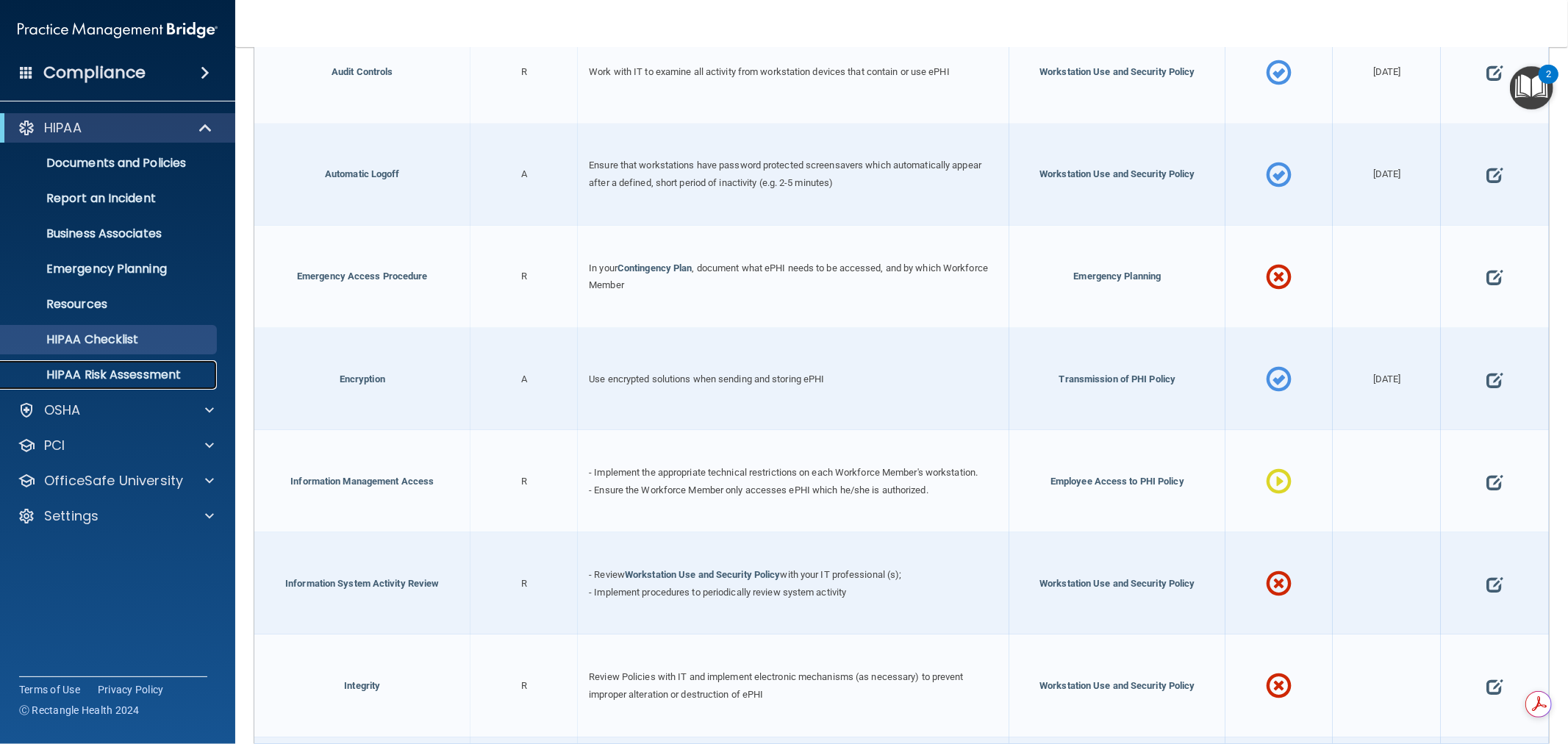
click at [125, 375] on p "HIPAA Risk Assessment" at bounding box center [110, 374] width 200 height 15
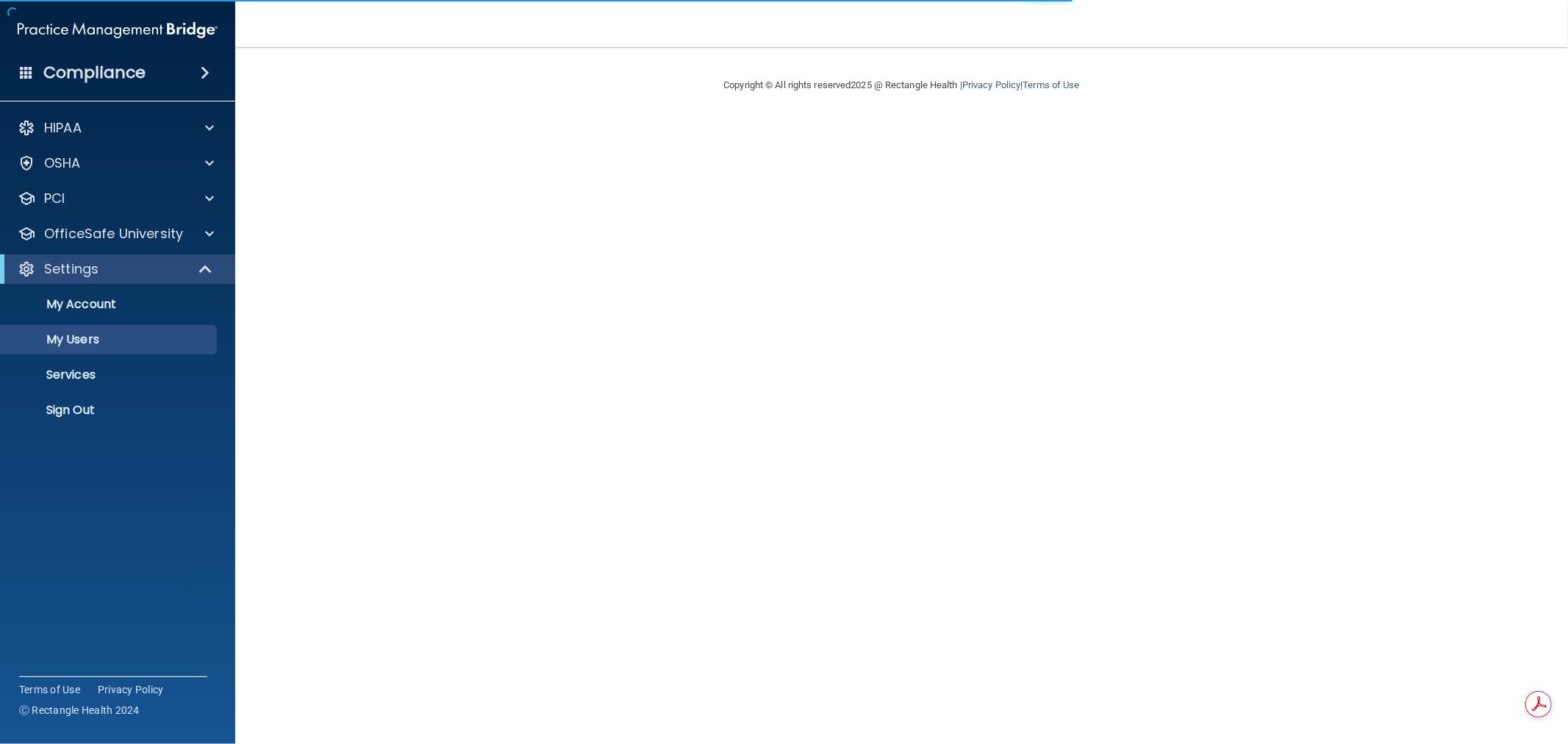
select select "20"
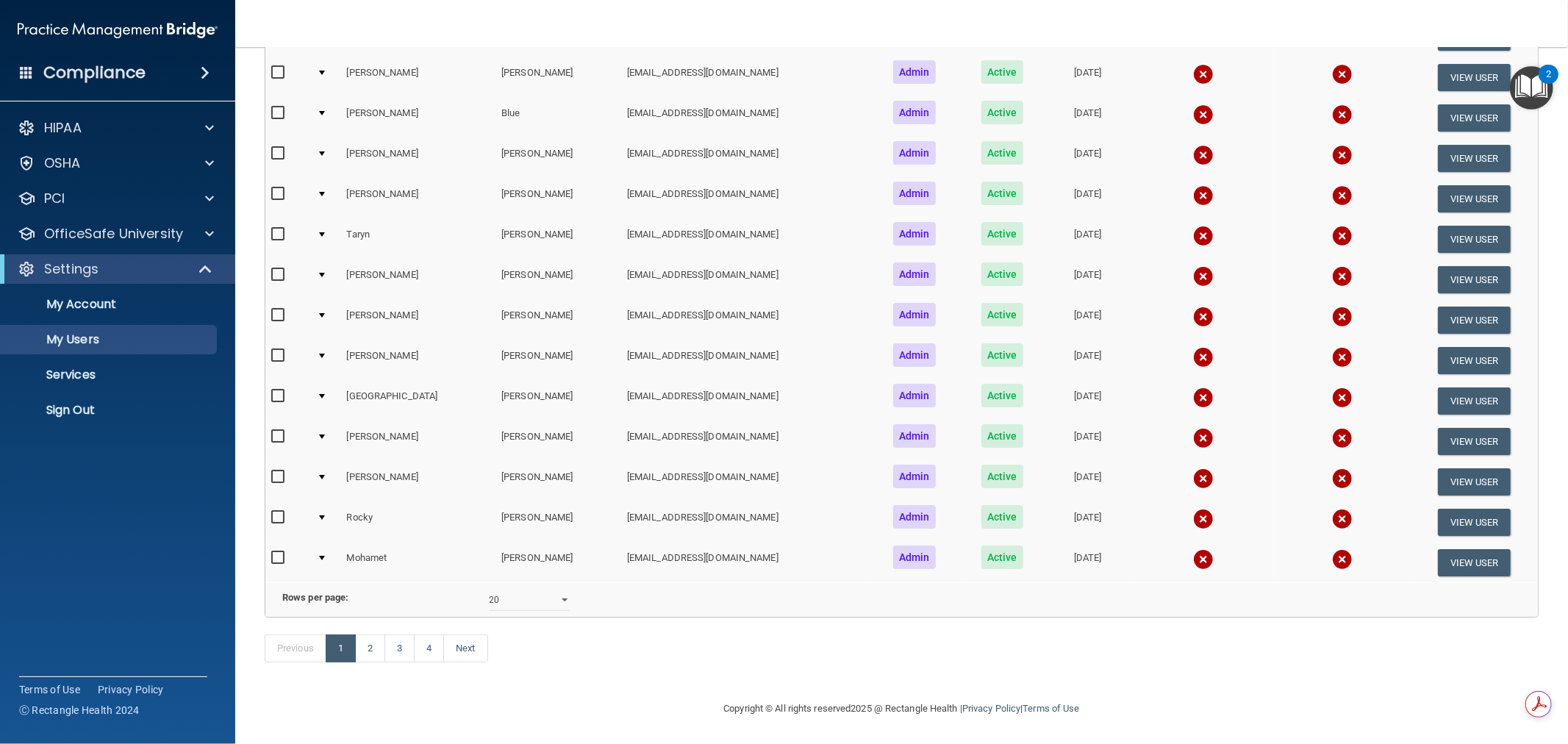
scroll to position [464, 0]
click at [397, 649] on link "3" at bounding box center [399, 648] width 31 height 28
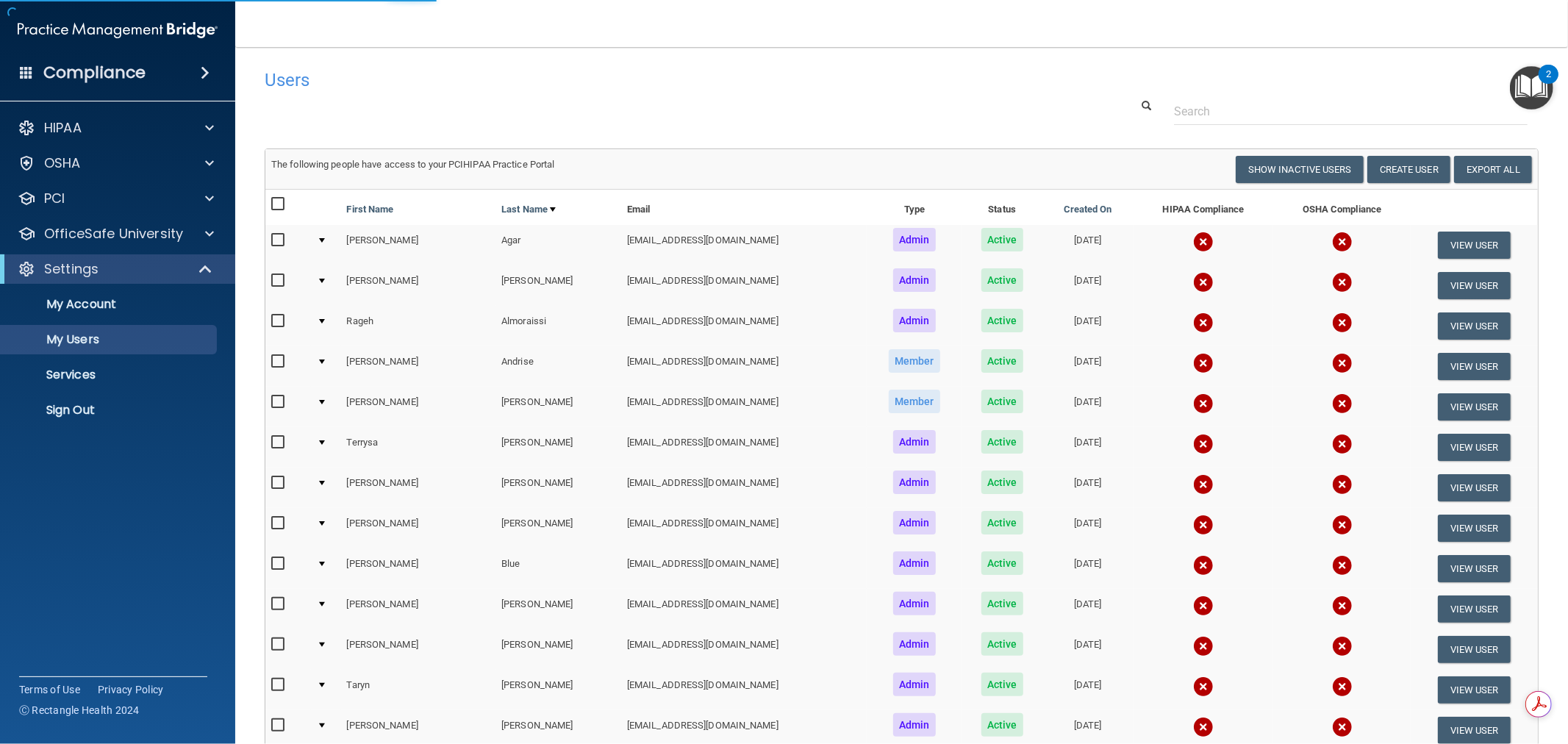
select select "20"
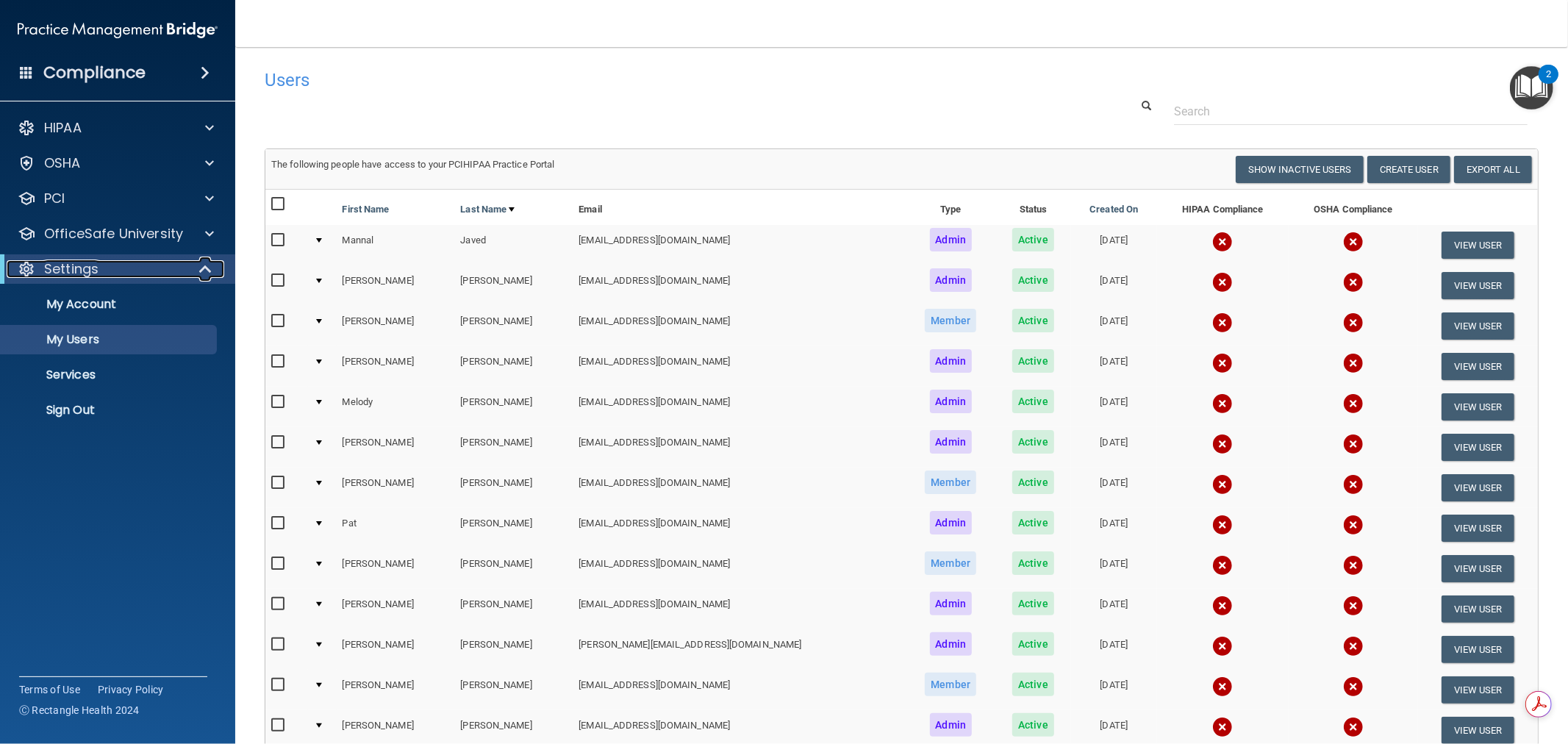
click at [210, 276] on span at bounding box center [206, 269] width 13 height 18
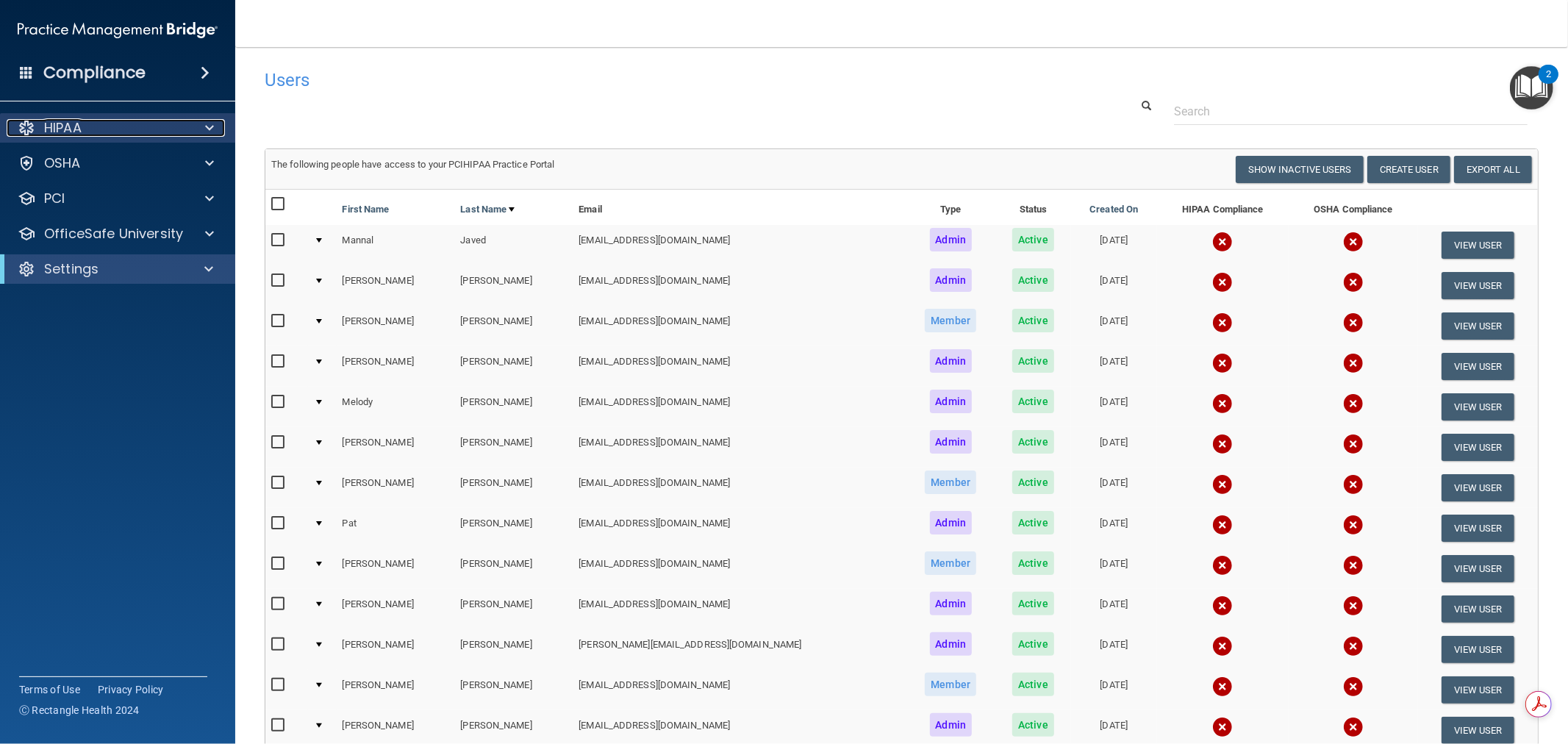
click at [203, 129] on div at bounding box center [206, 128] width 37 height 18
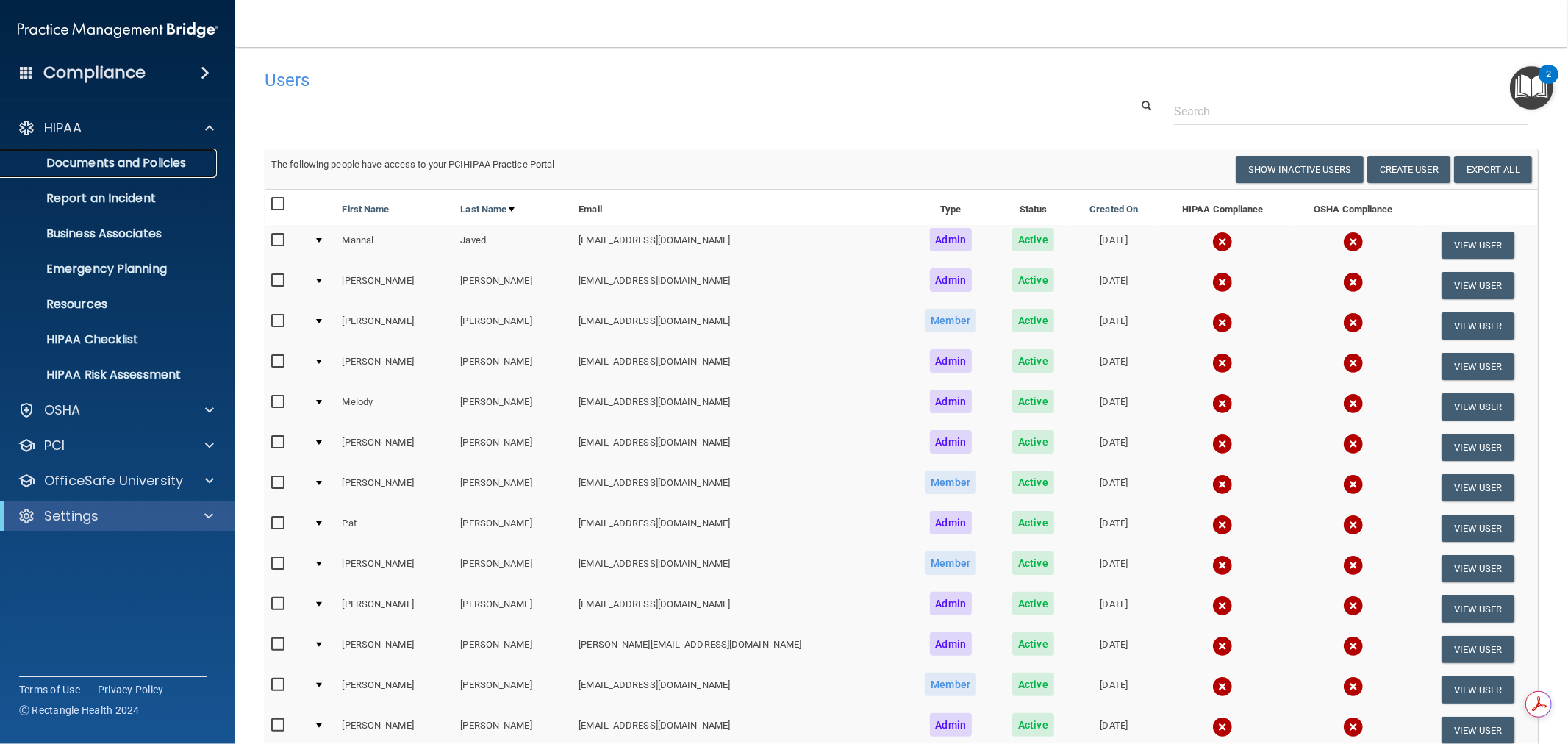
click at [148, 164] on p "Documents and Policies" at bounding box center [110, 163] width 200 height 15
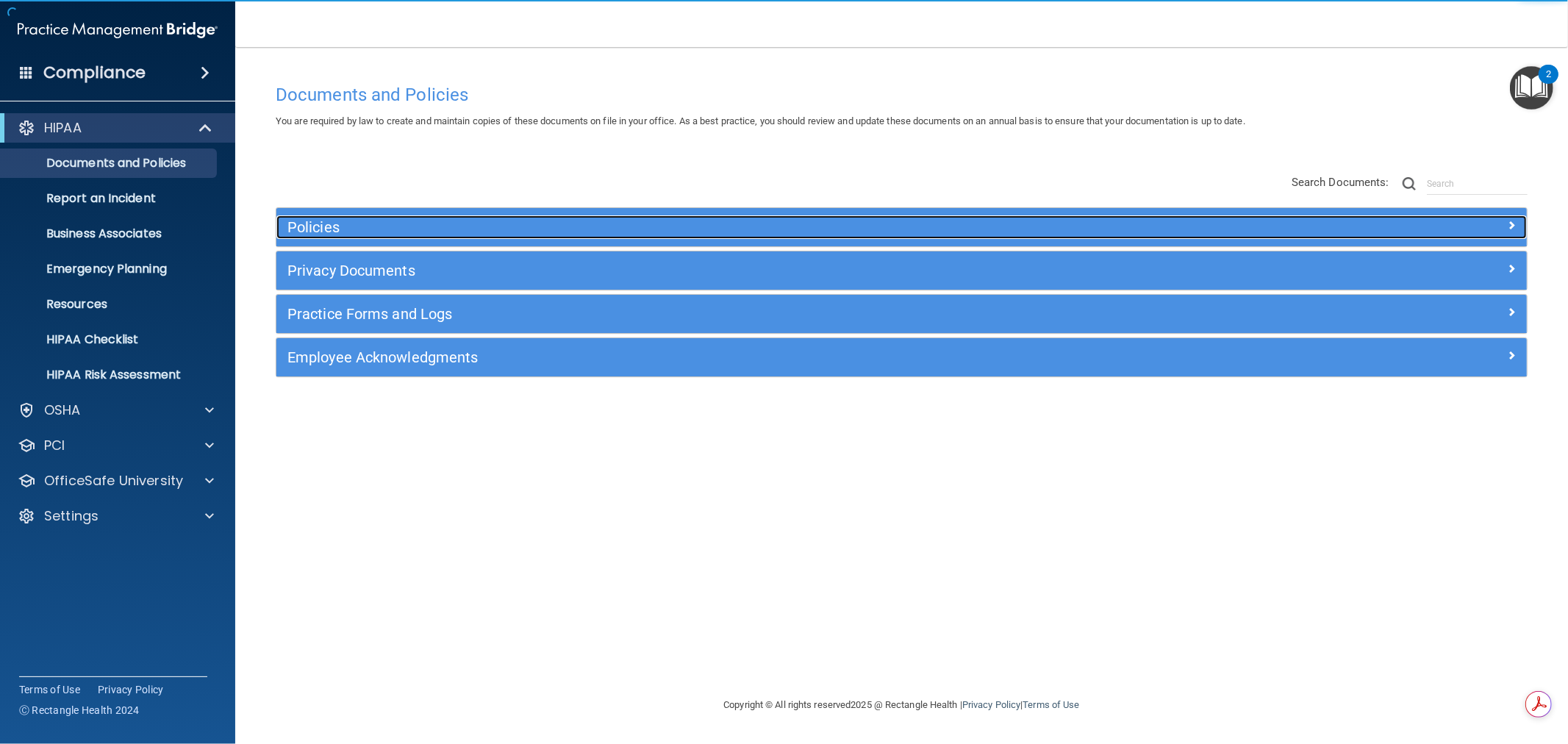
click at [425, 226] on h5 "Policies" at bounding box center [745, 227] width 915 height 16
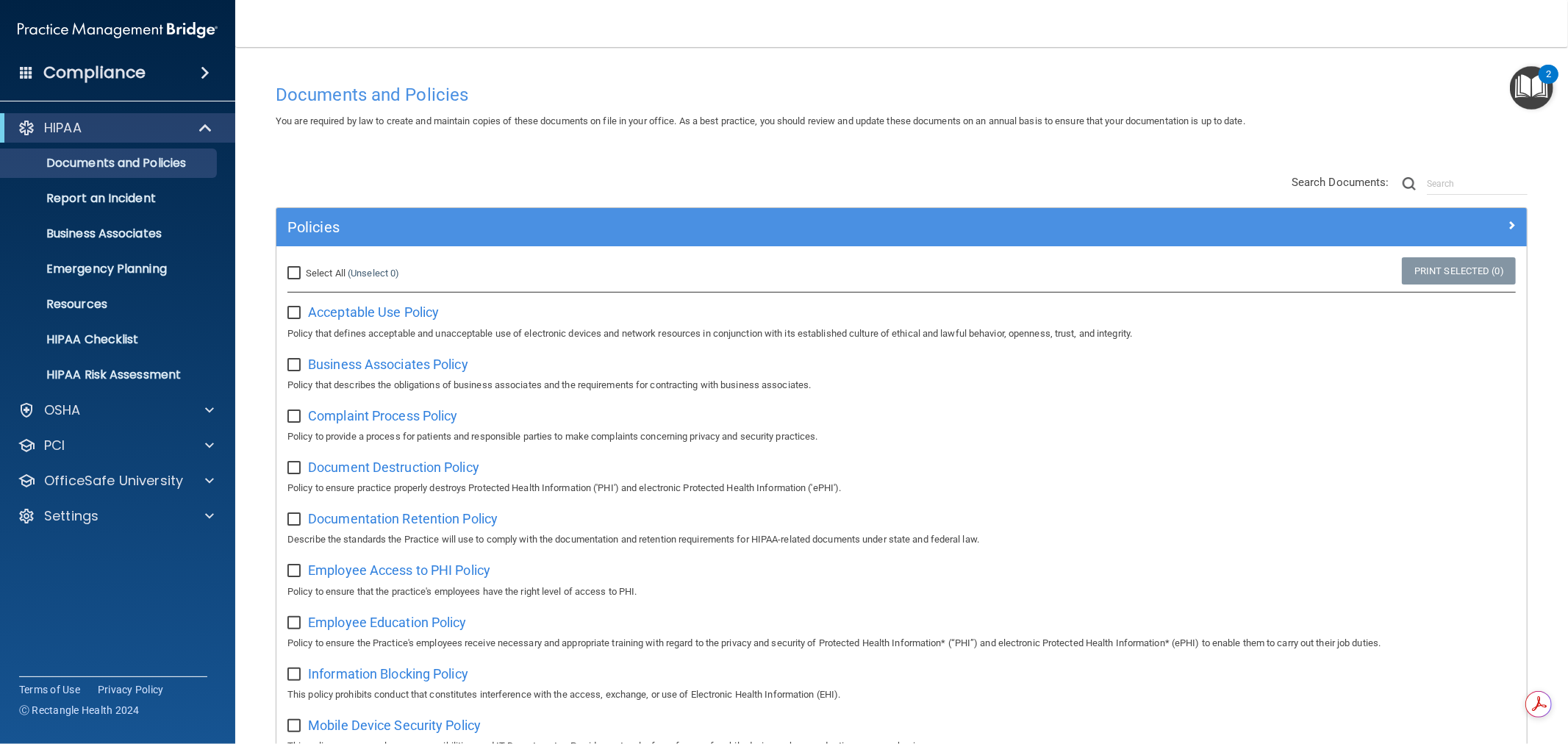
click at [294, 272] on input "Select All (Unselect 0) Unselect All" at bounding box center [295, 274] width 17 height 12
checkbox input "true"
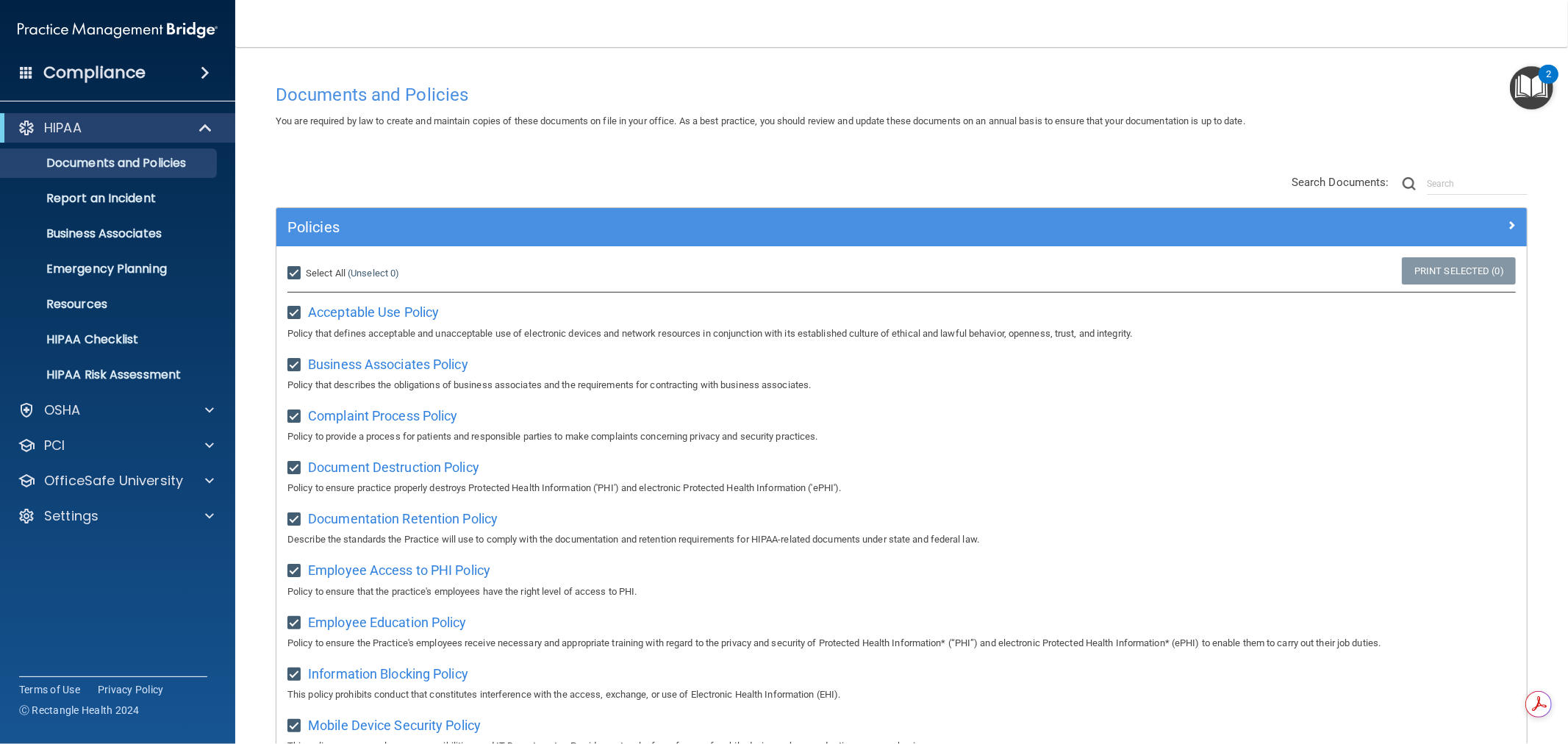
checkbox input "true"
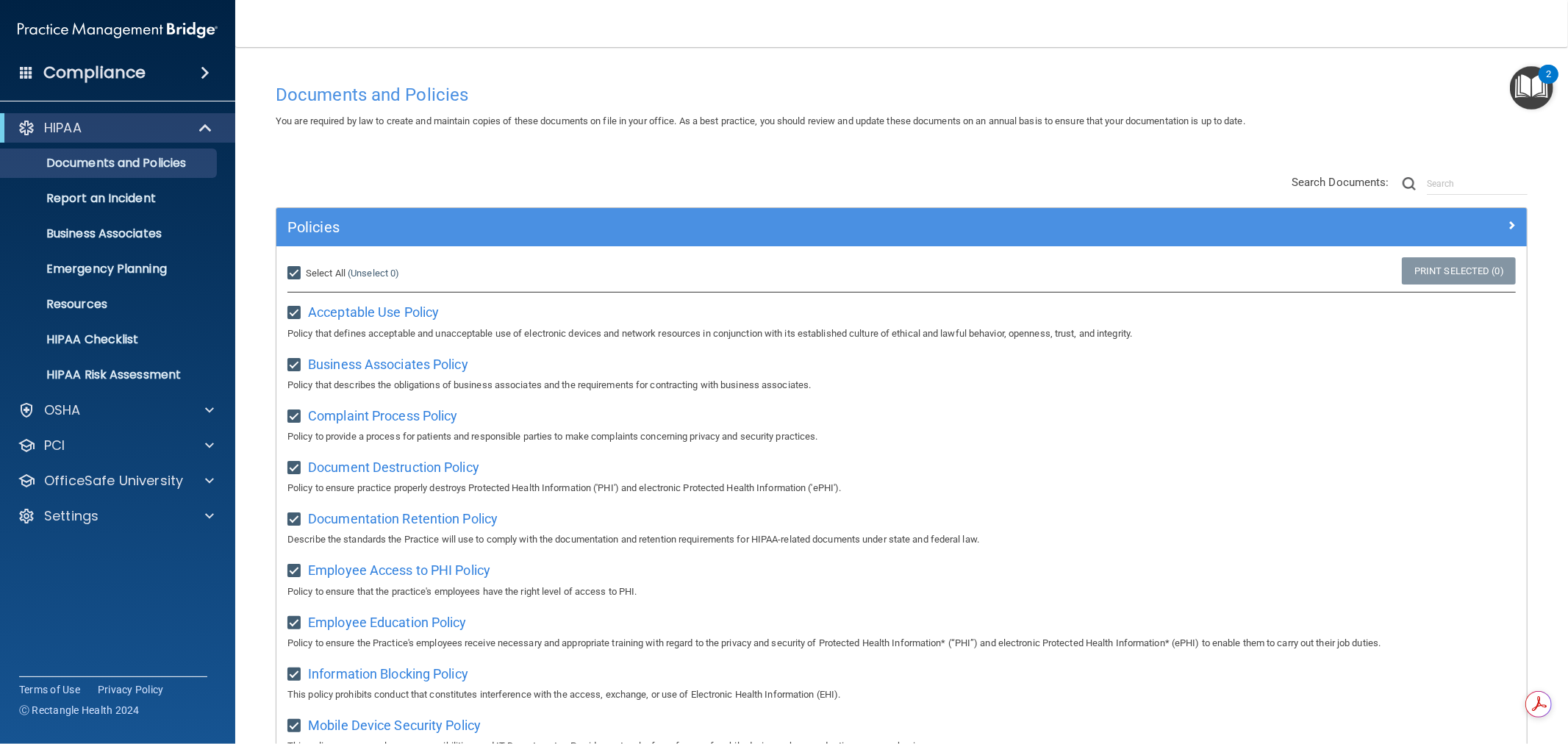
checkbox input "true"
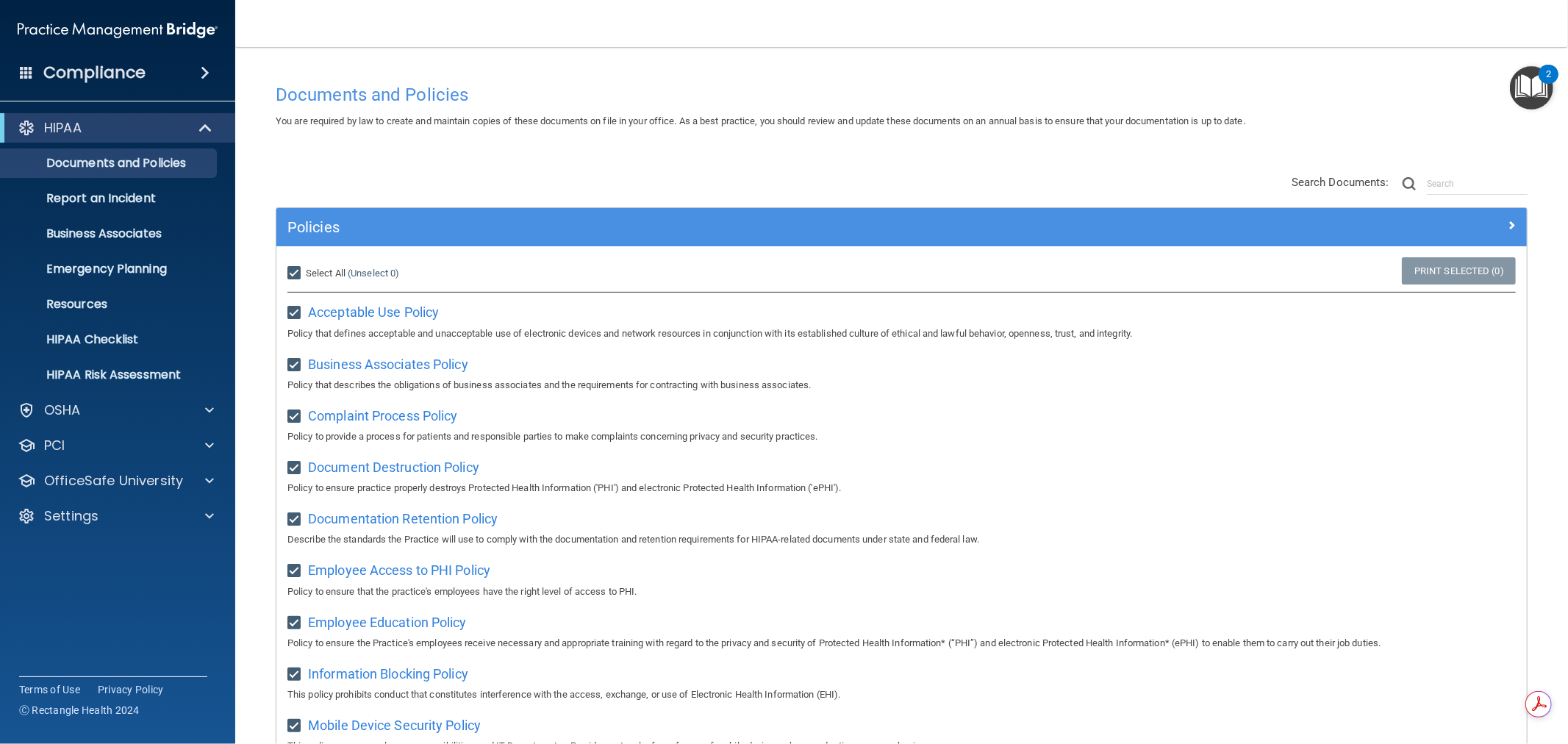
checkbox input "true"
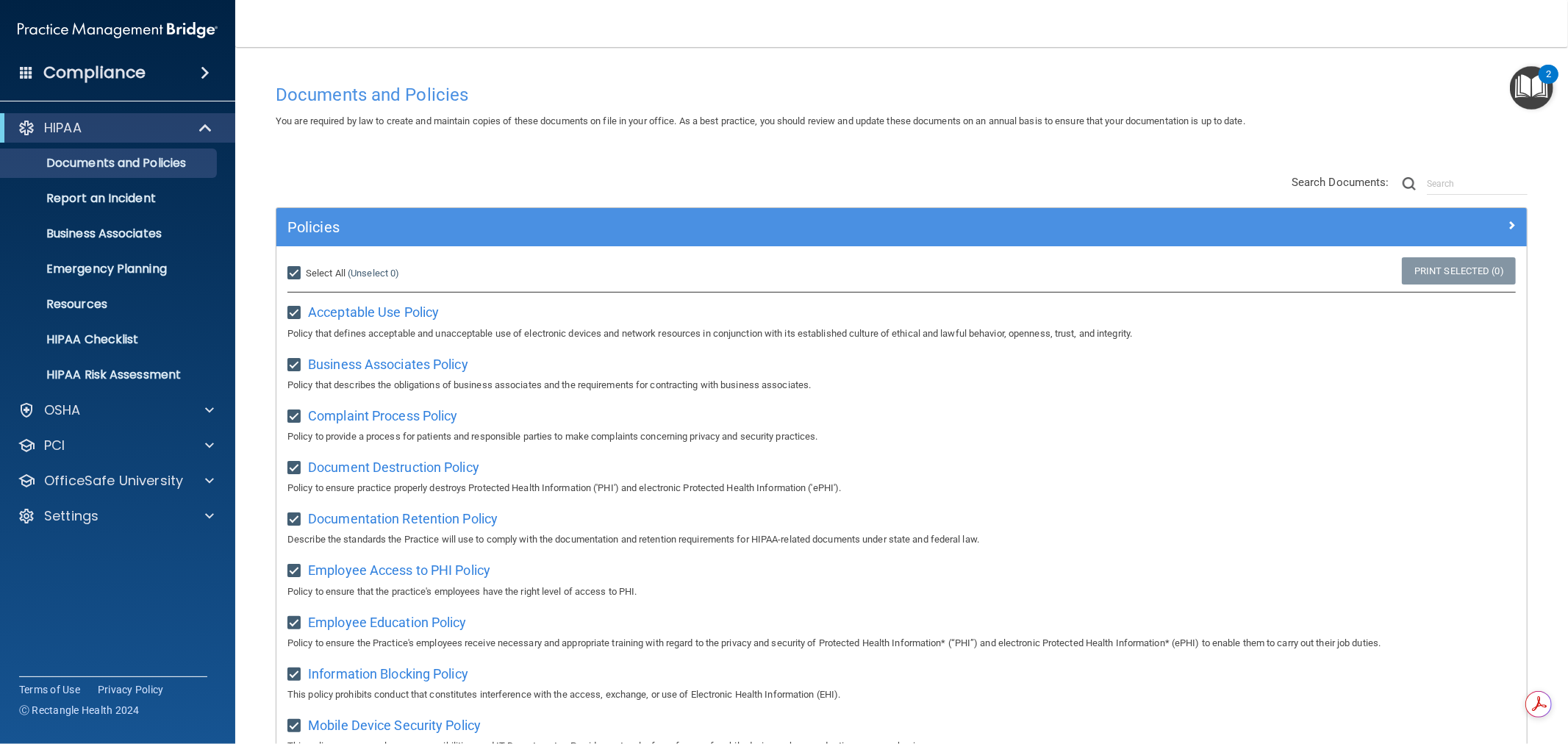
checkbox input "true"
click at [300, 272] on input "Select All (Unselect 21) Unselect All" at bounding box center [295, 274] width 17 height 12
checkbox input "false"
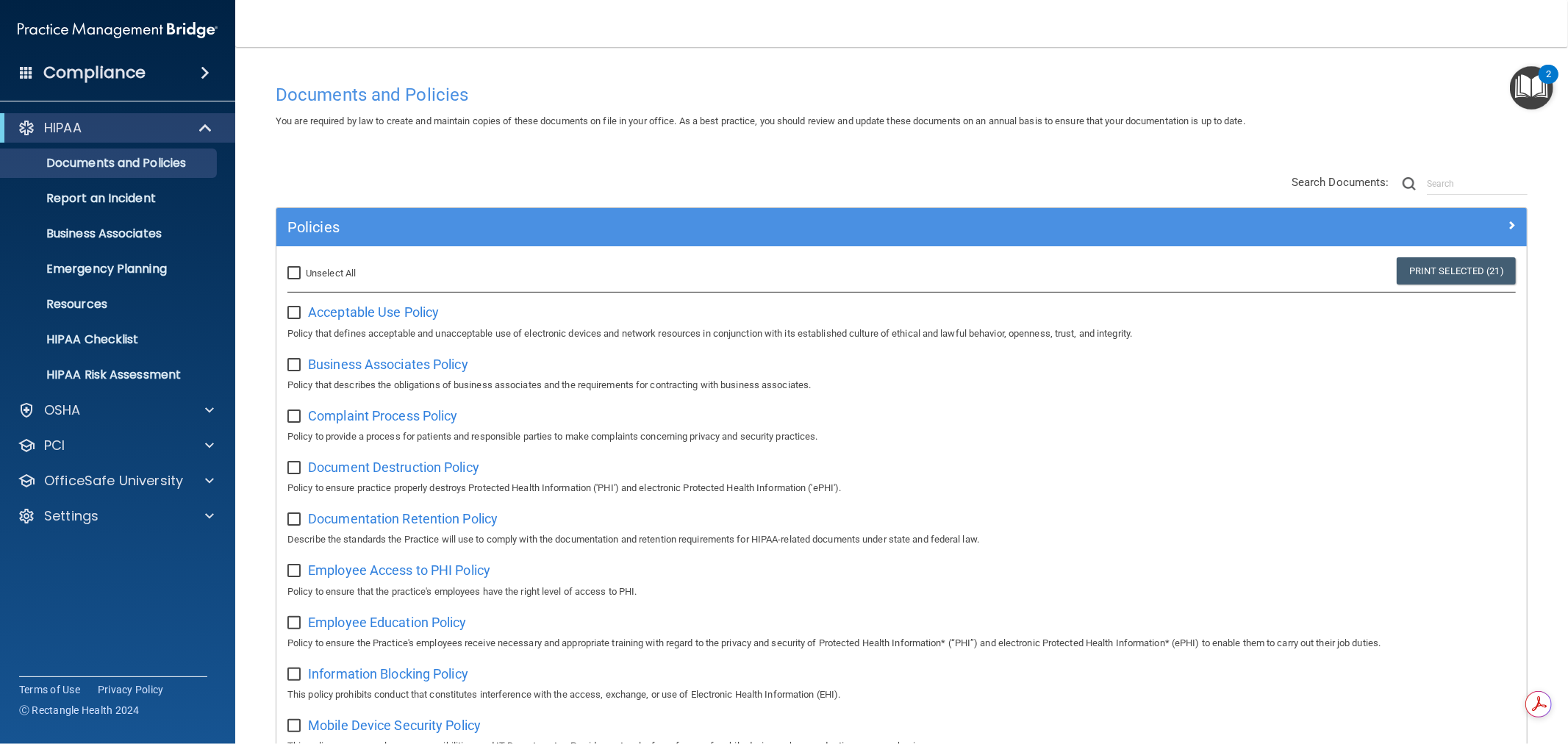
checkbox input "false"
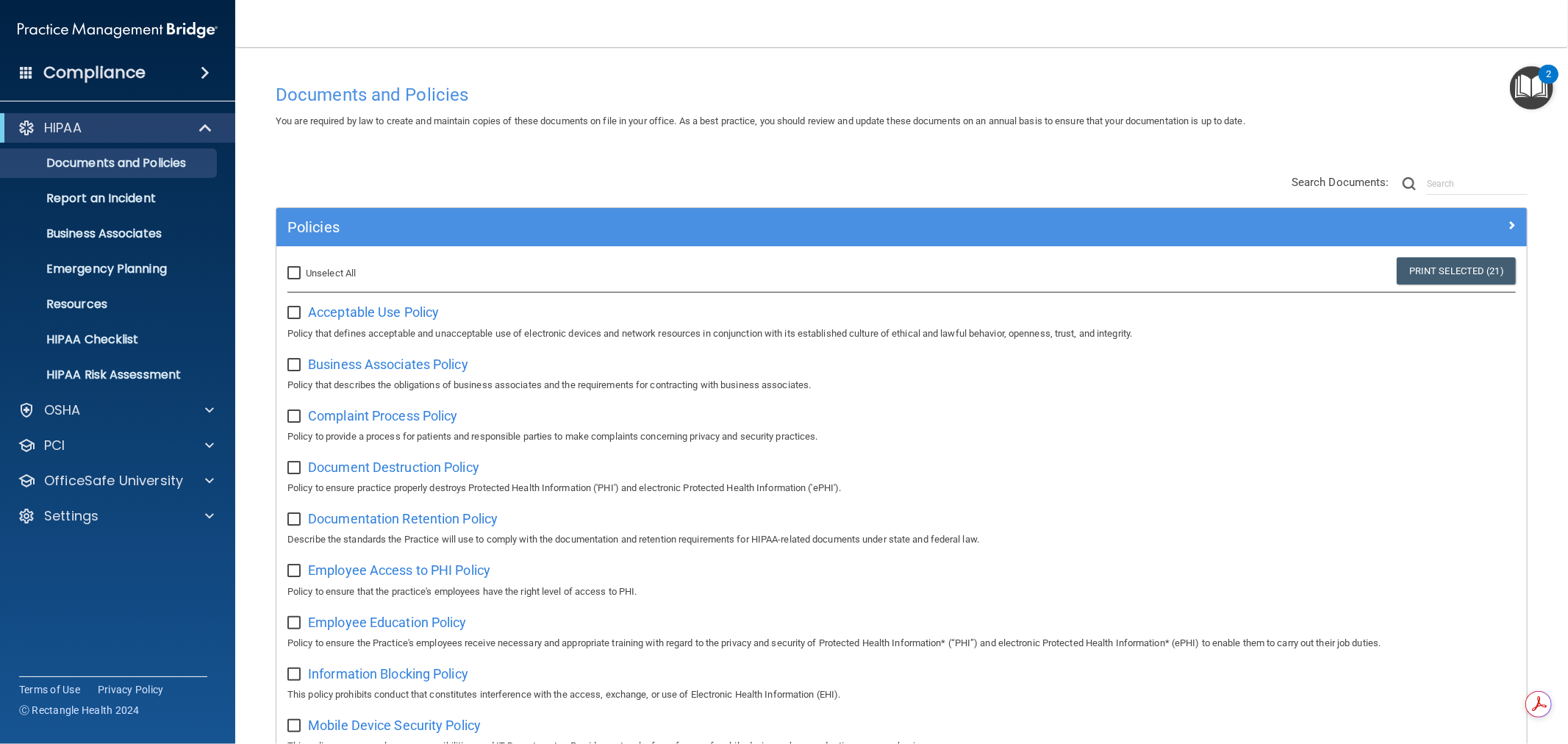
checkbox input "false"
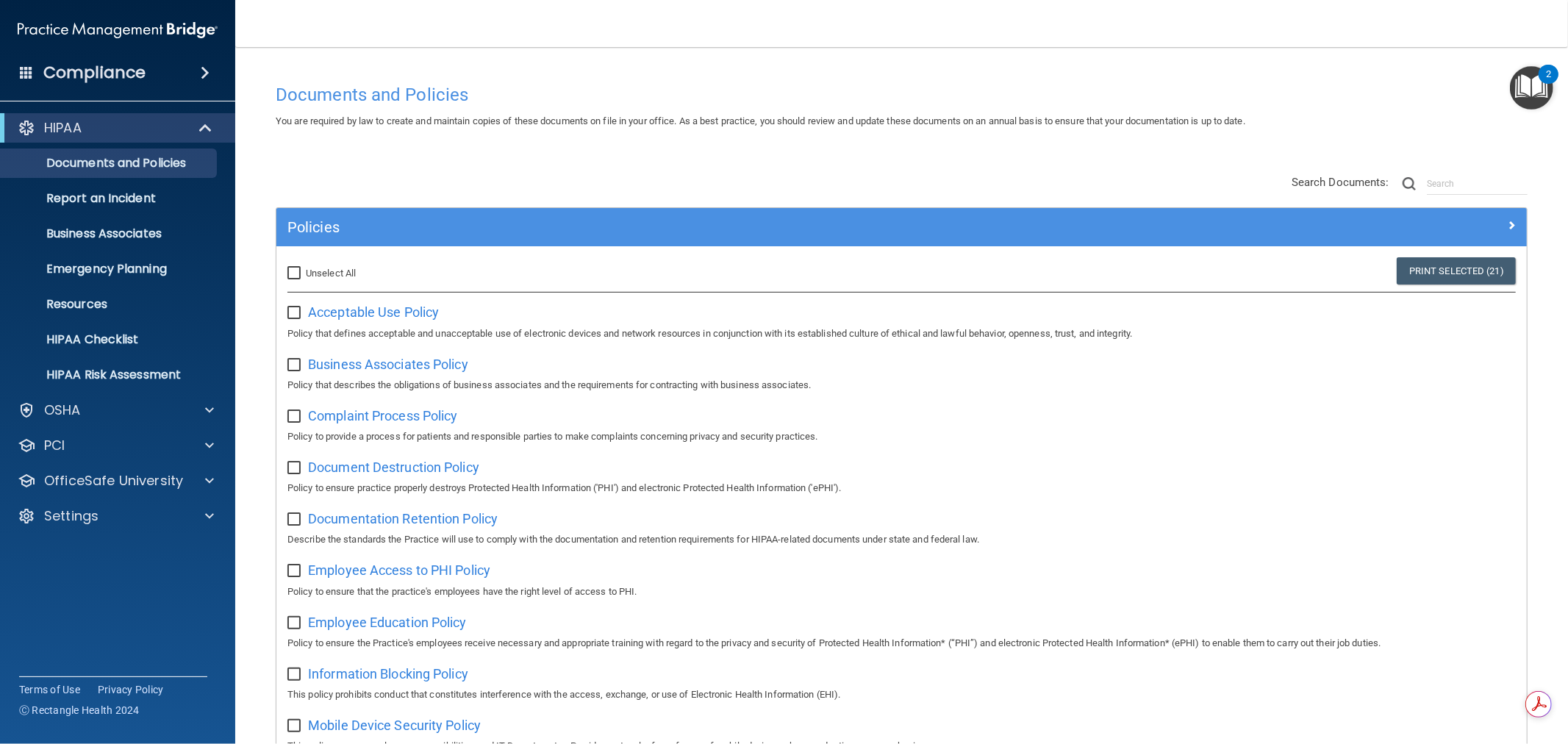
checkbox input "false"
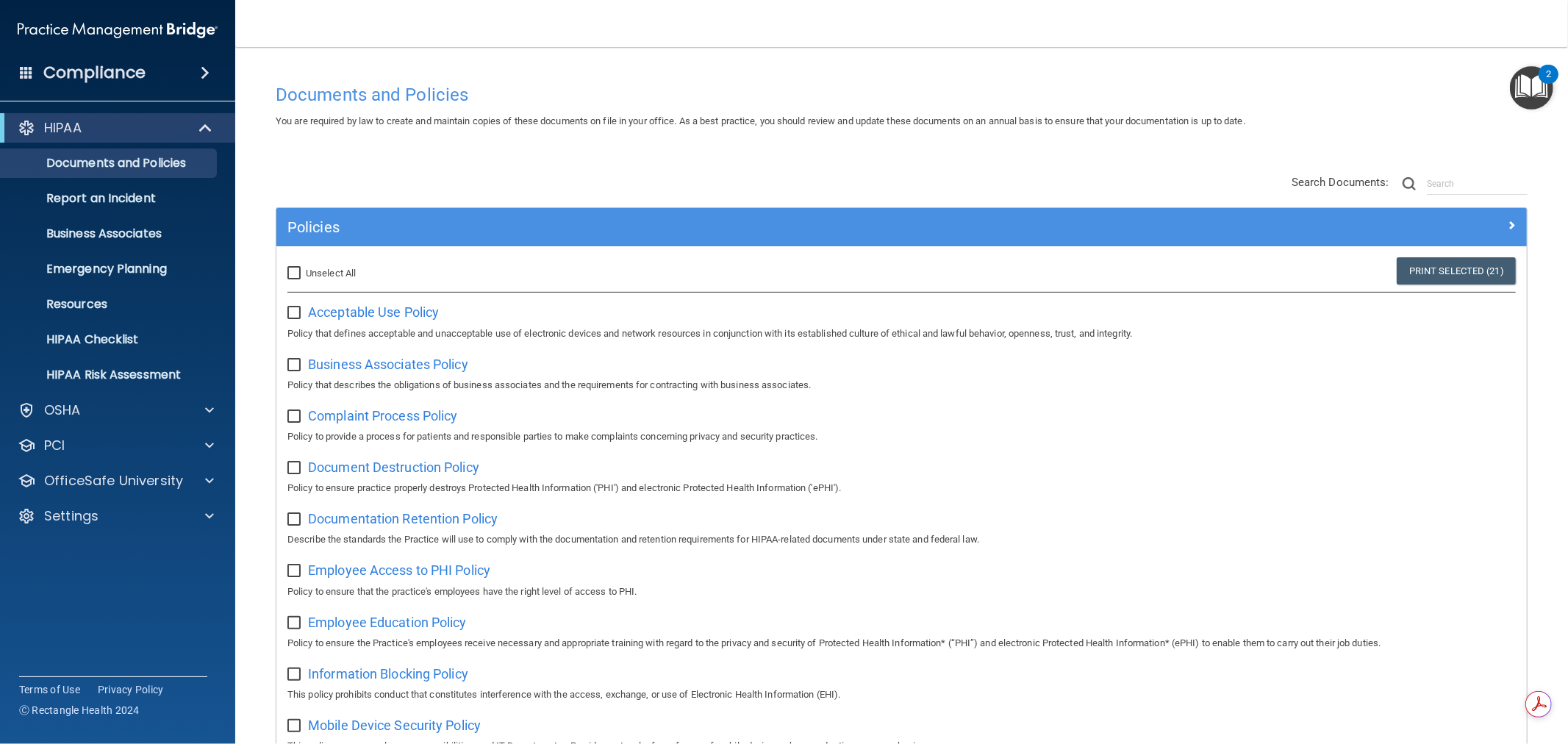
checkbox input "false"
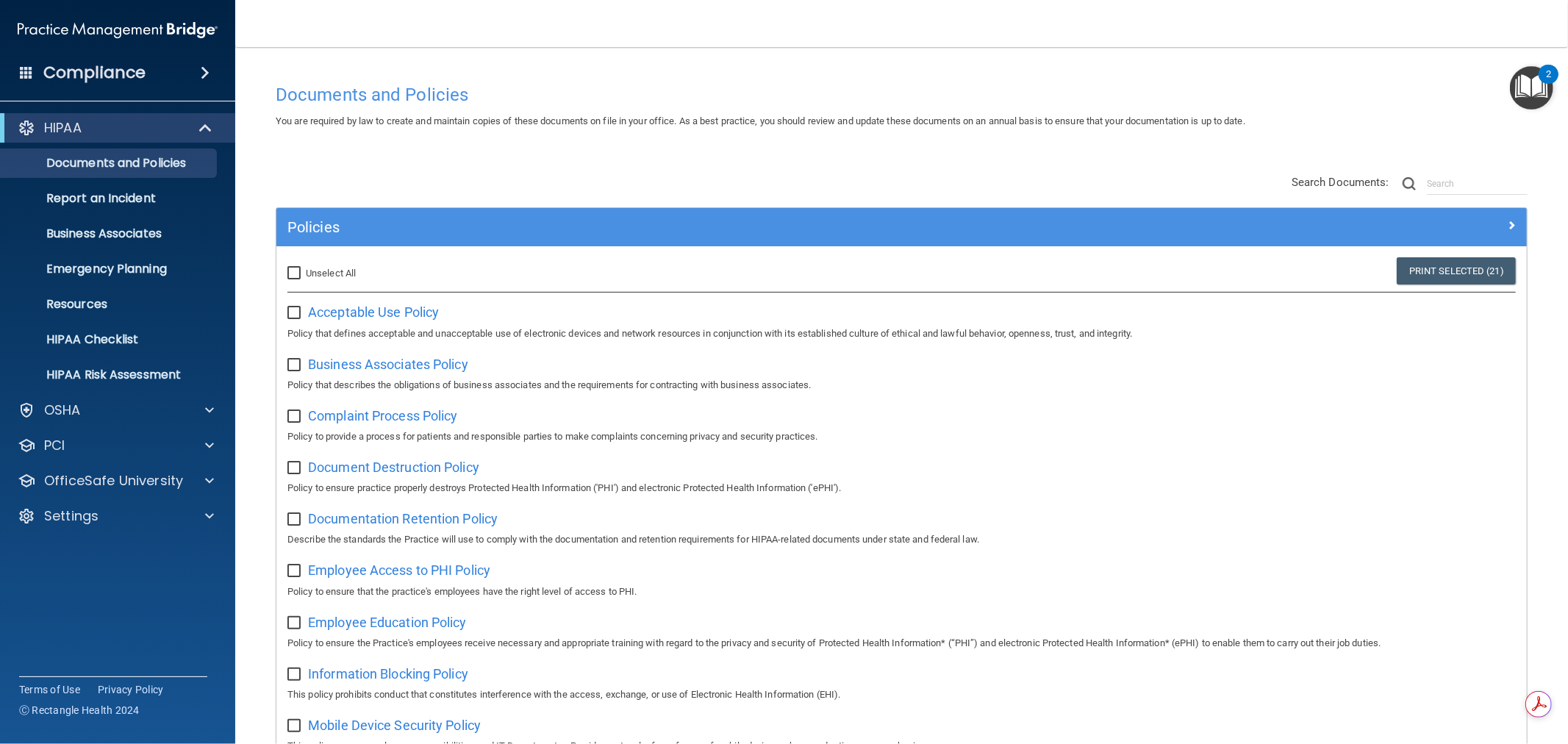
checkbox input "false"
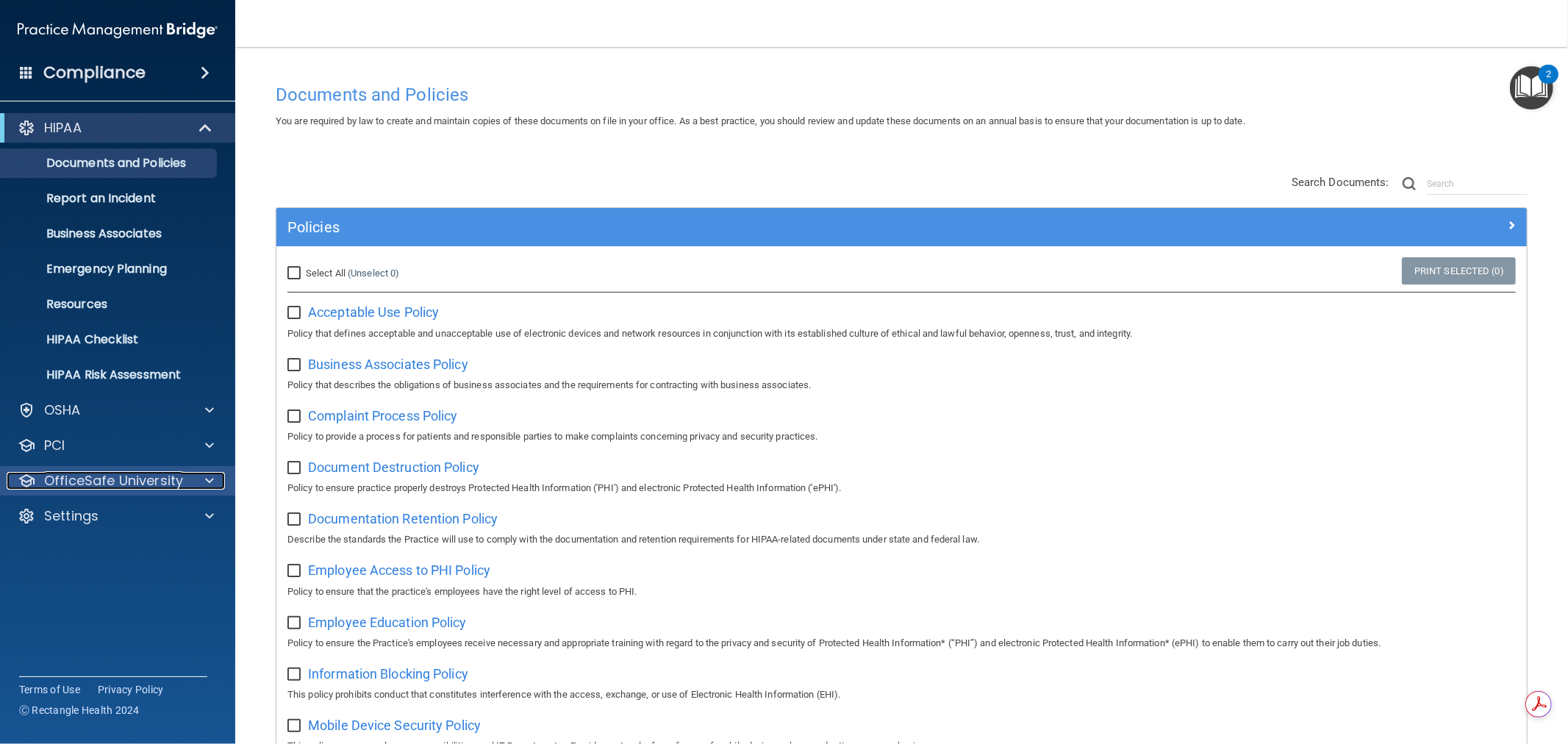
click at [210, 473] on span at bounding box center [209, 481] width 9 height 18
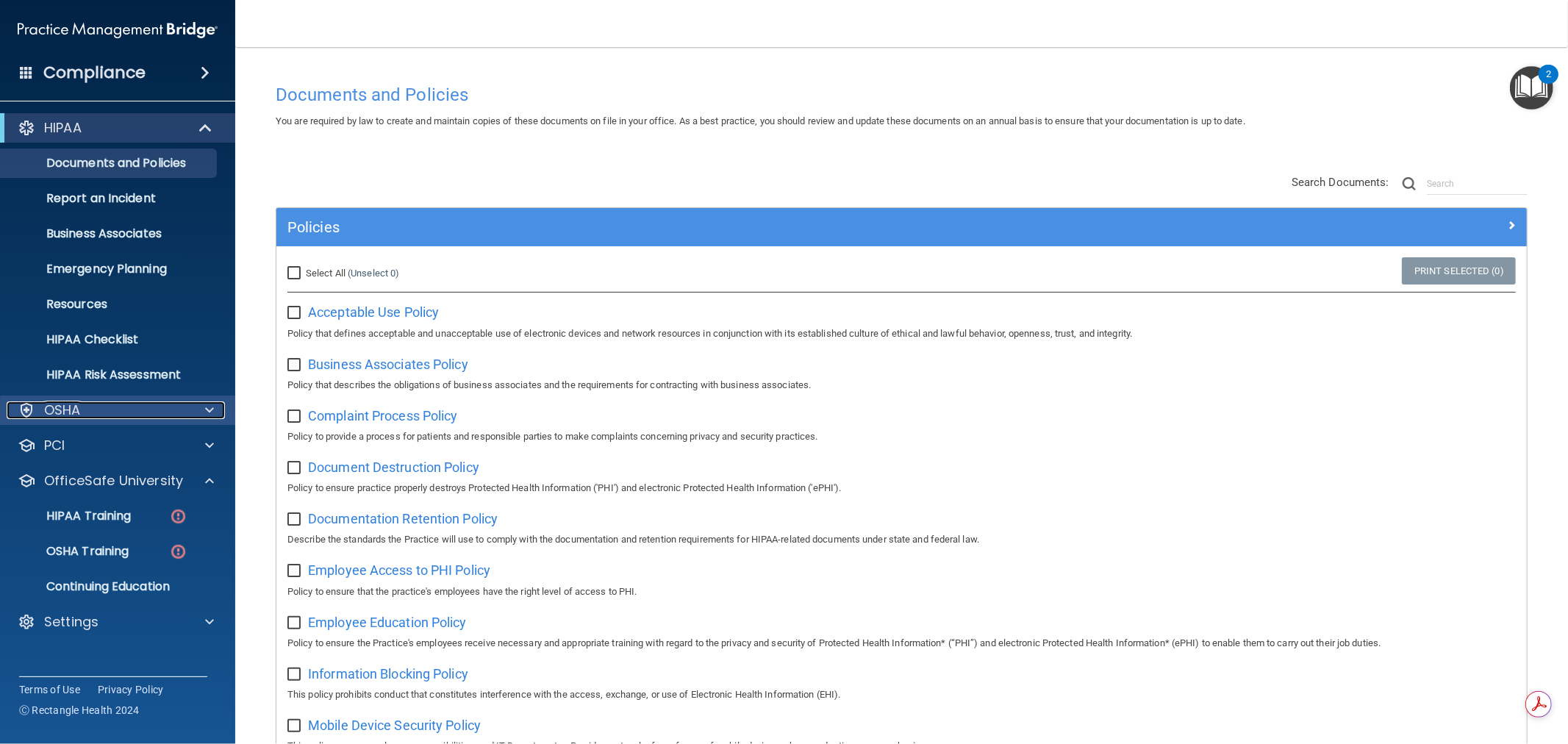
click at [207, 404] on span at bounding box center [209, 410] width 9 height 18
click at [195, 415] on div at bounding box center [206, 410] width 37 height 18
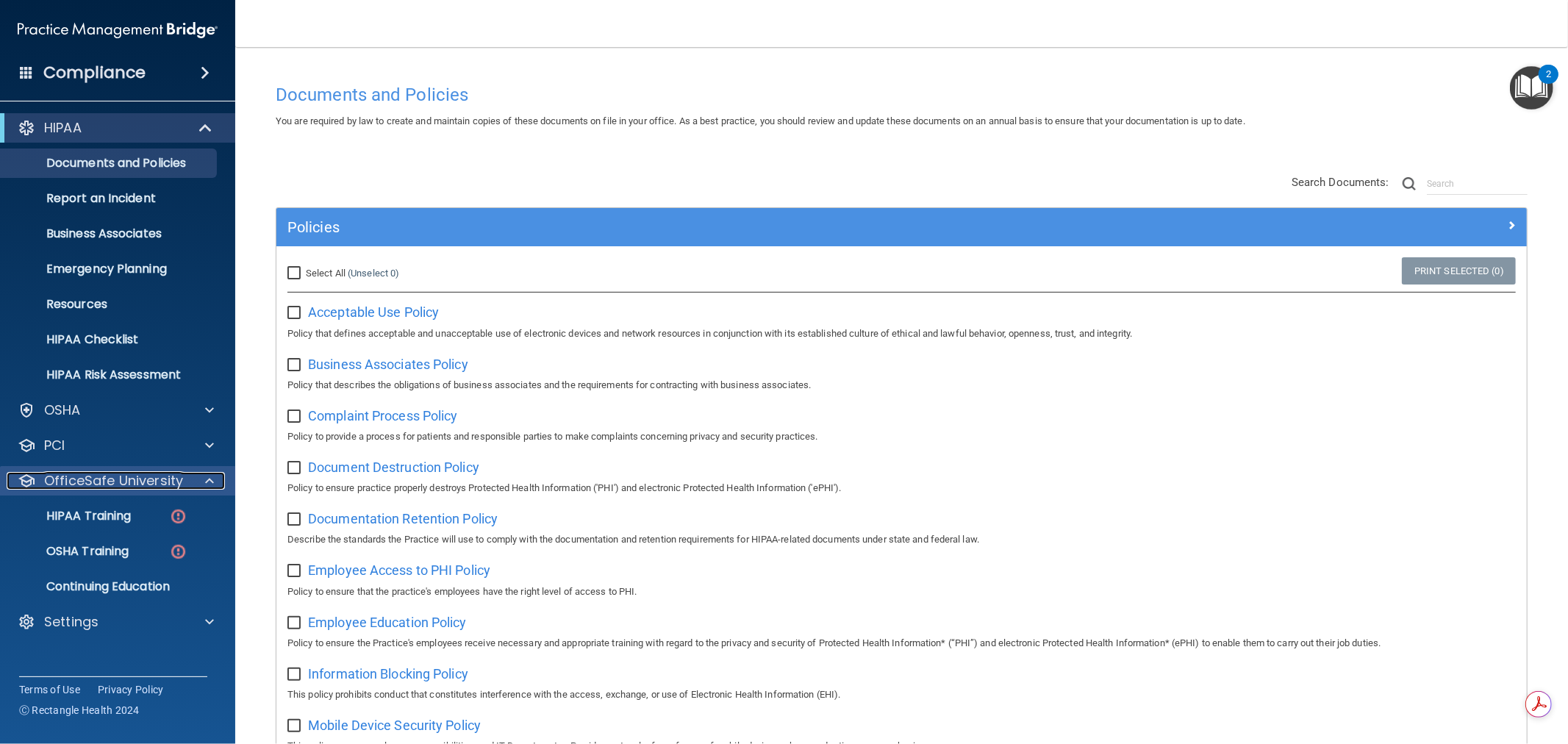
click at [203, 482] on div at bounding box center [206, 481] width 37 height 18
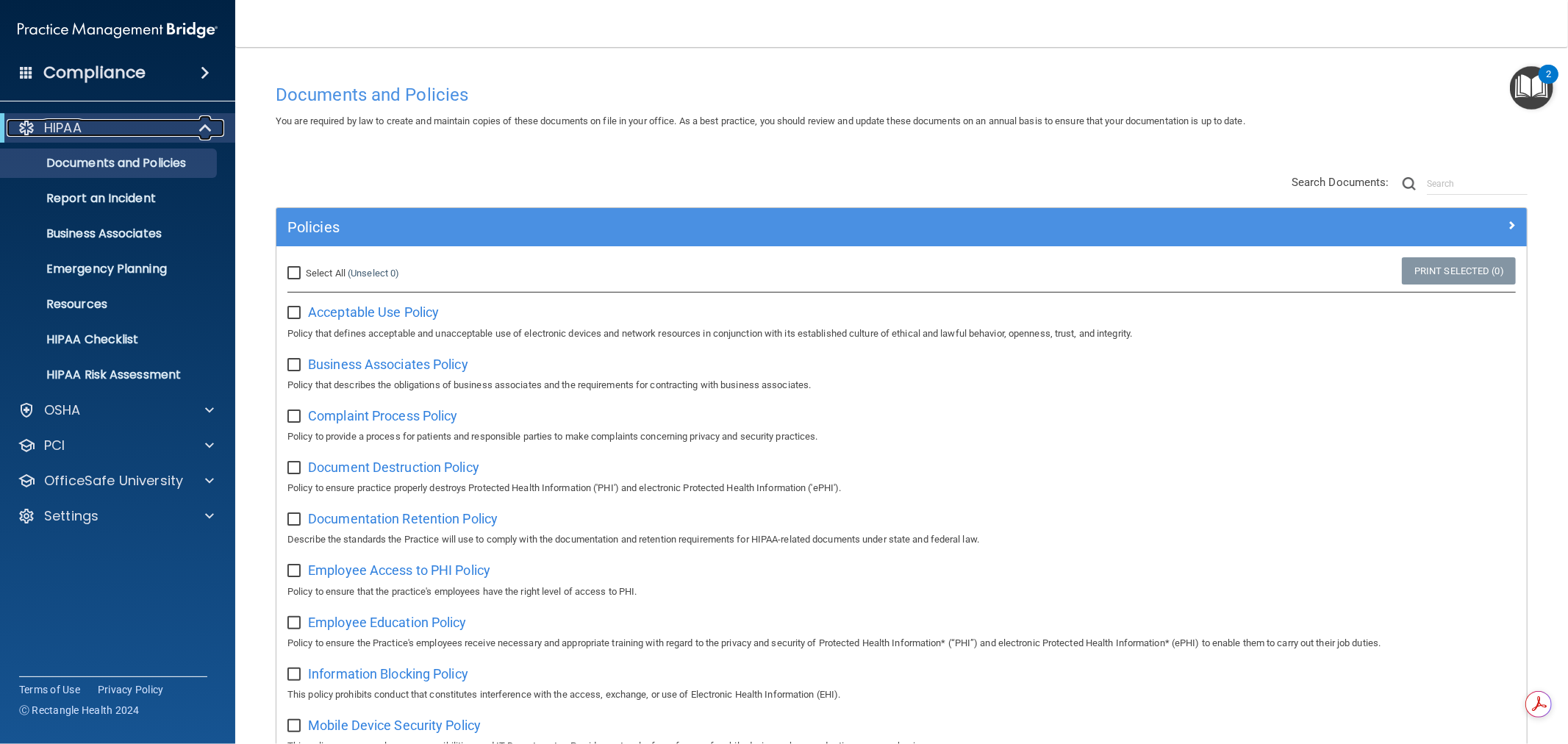
click at [196, 125] on div at bounding box center [206, 128] width 36 height 18
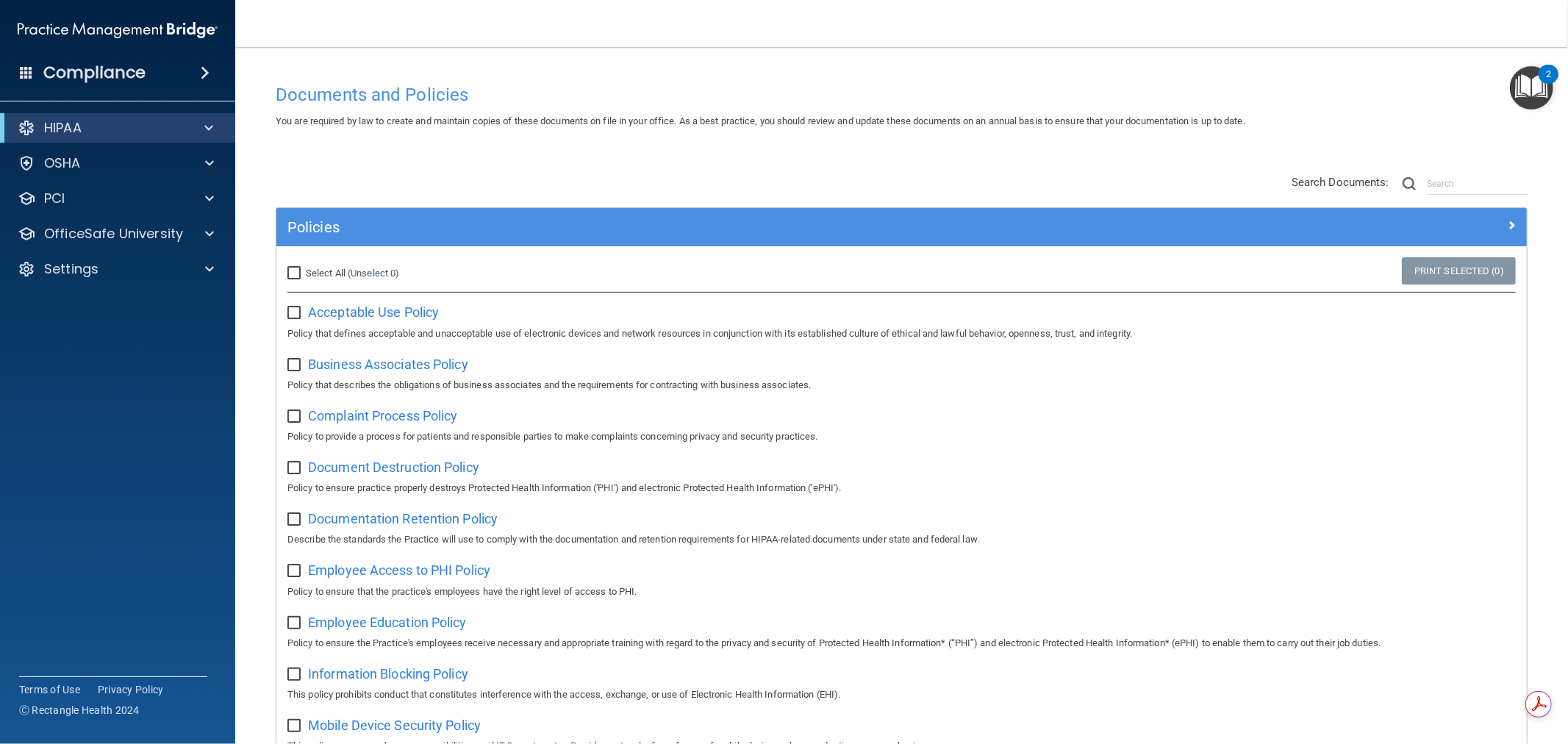
drag, startPoint x: 754, startPoint y: 47, endPoint x: 726, endPoint y: 48, distance: 28.0
click at [728, 48] on main "Documents and Policies You are required by law to create and maintain copies of…" at bounding box center [901, 396] width 1332 height 698
